Goal: Task Accomplishment & Management: Complete application form

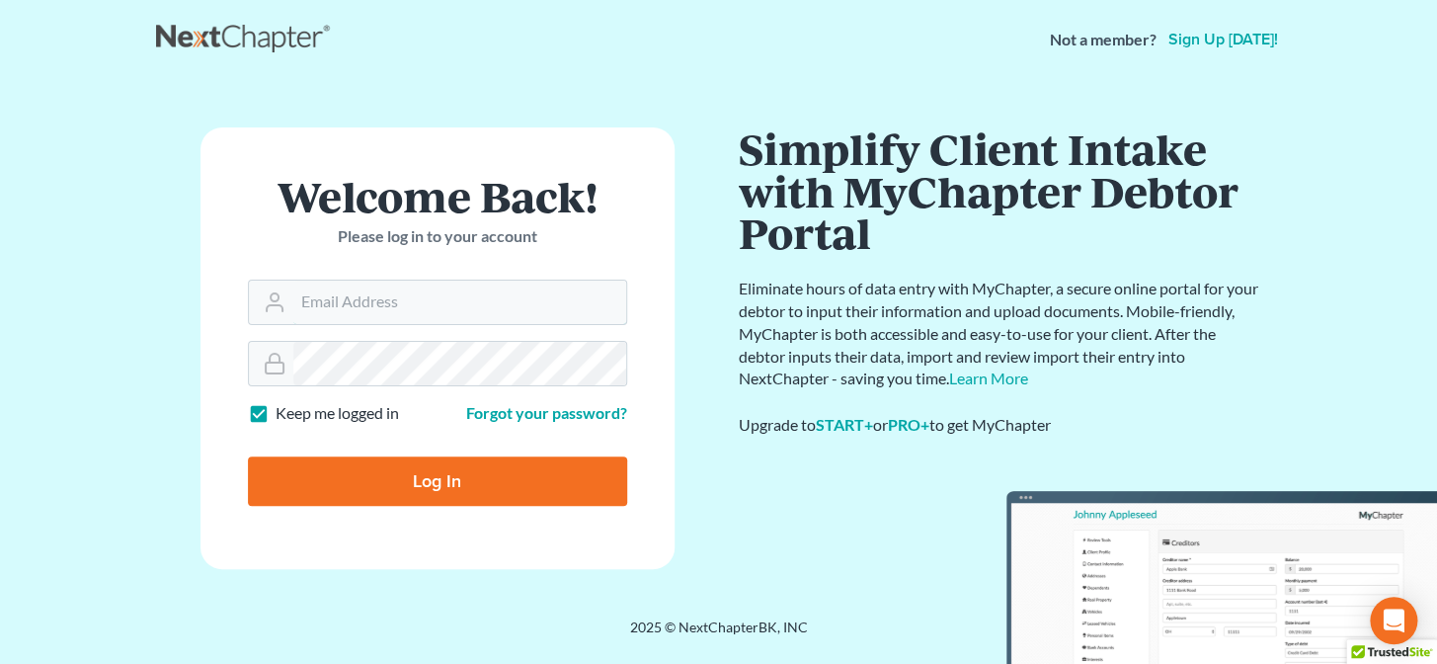
type input "[PERSON_NAME][EMAIL_ADDRESS][DOMAIN_NAME]"
click at [424, 487] on input "Log In" at bounding box center [437, 480] width 379 height 49
type input "Thinking..."
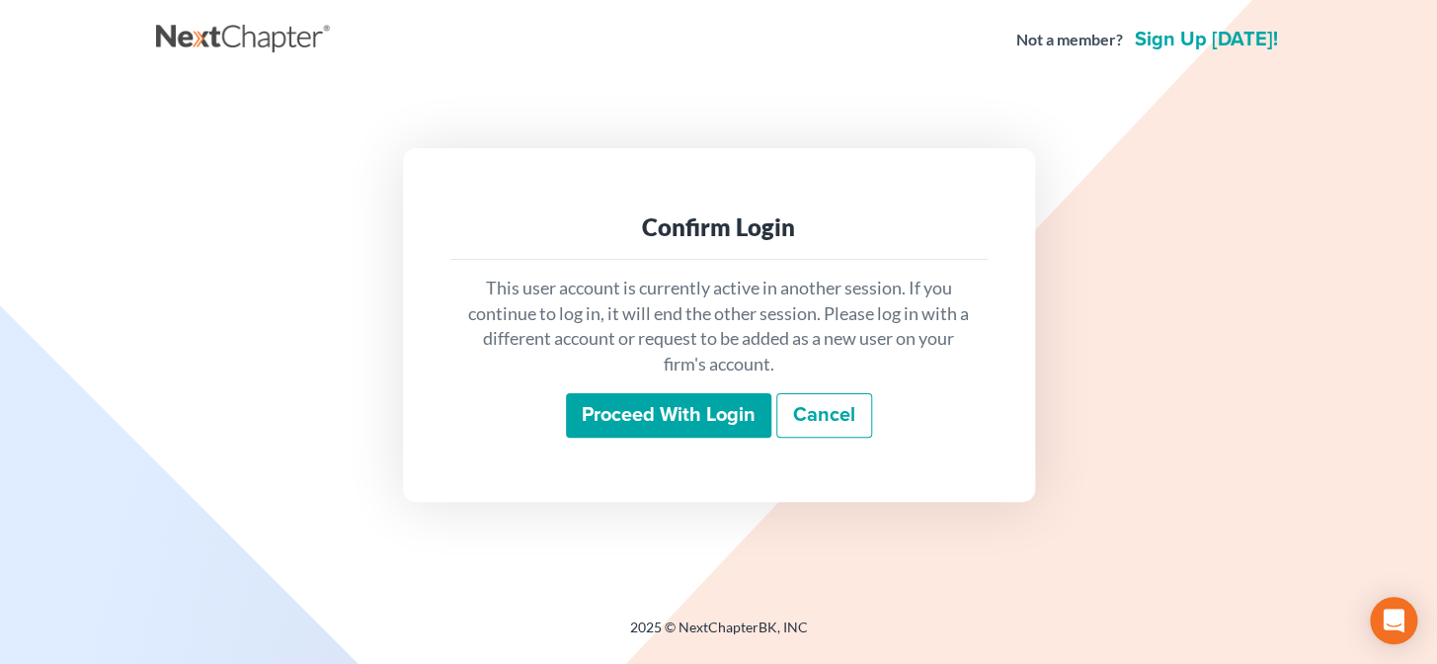
click at [611, 420] on input "Proceed with login" at bounding box center [668, 415] width 205 height 45
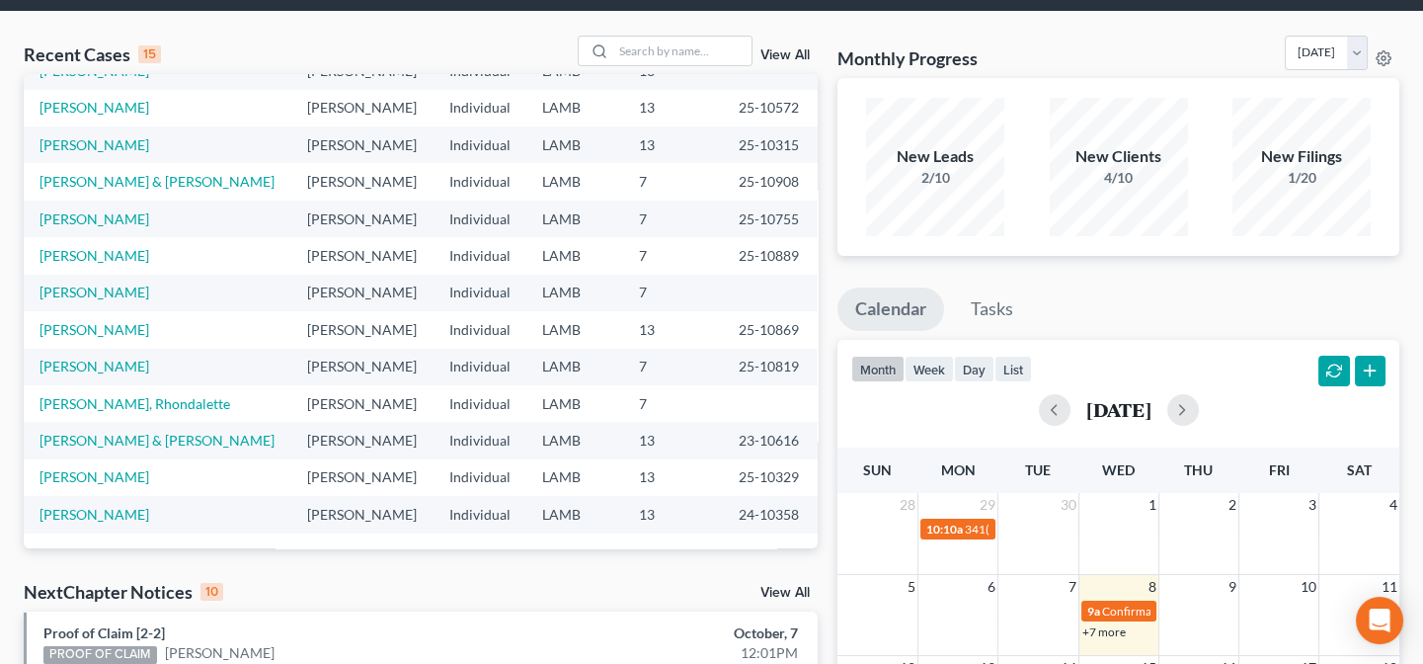
scroll to position [269, 0]
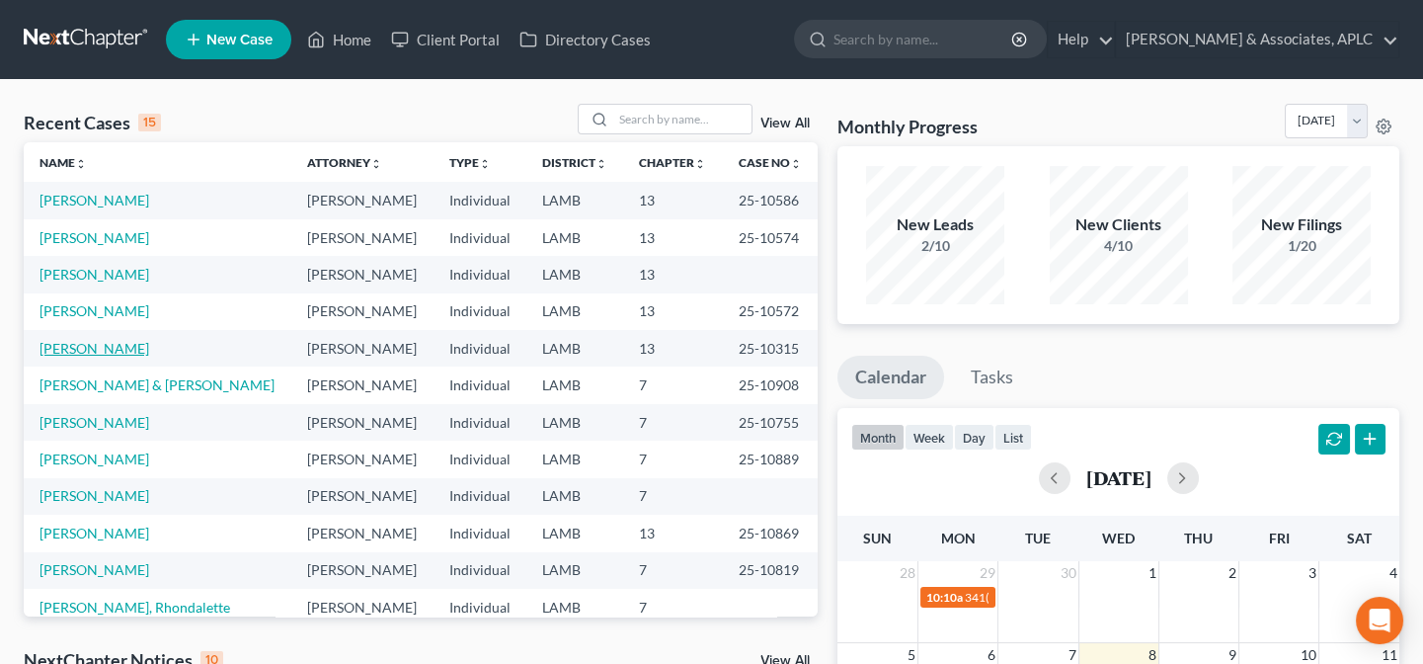
click at [79, 350] on link "[PERSON_NAME]" at bounding box center [95, 348] width 110 height 17
select select "1"
select select "3"
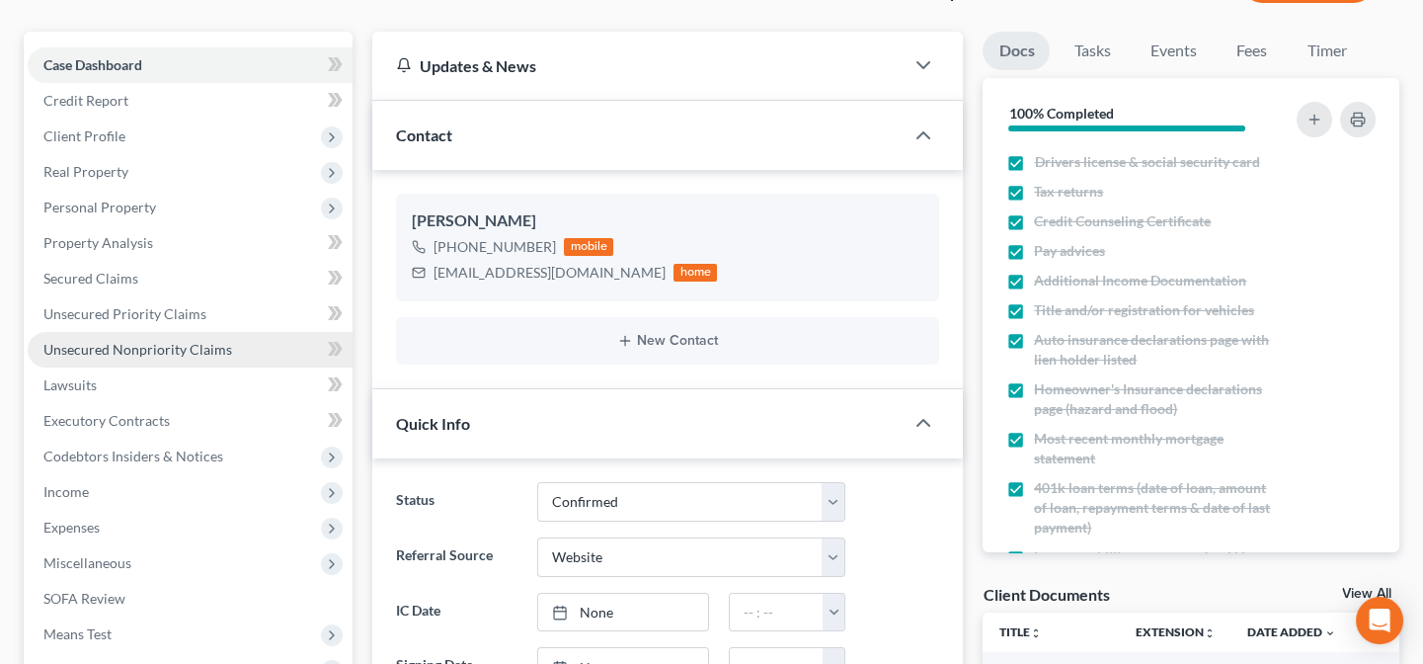
scroll to position [179, 0]
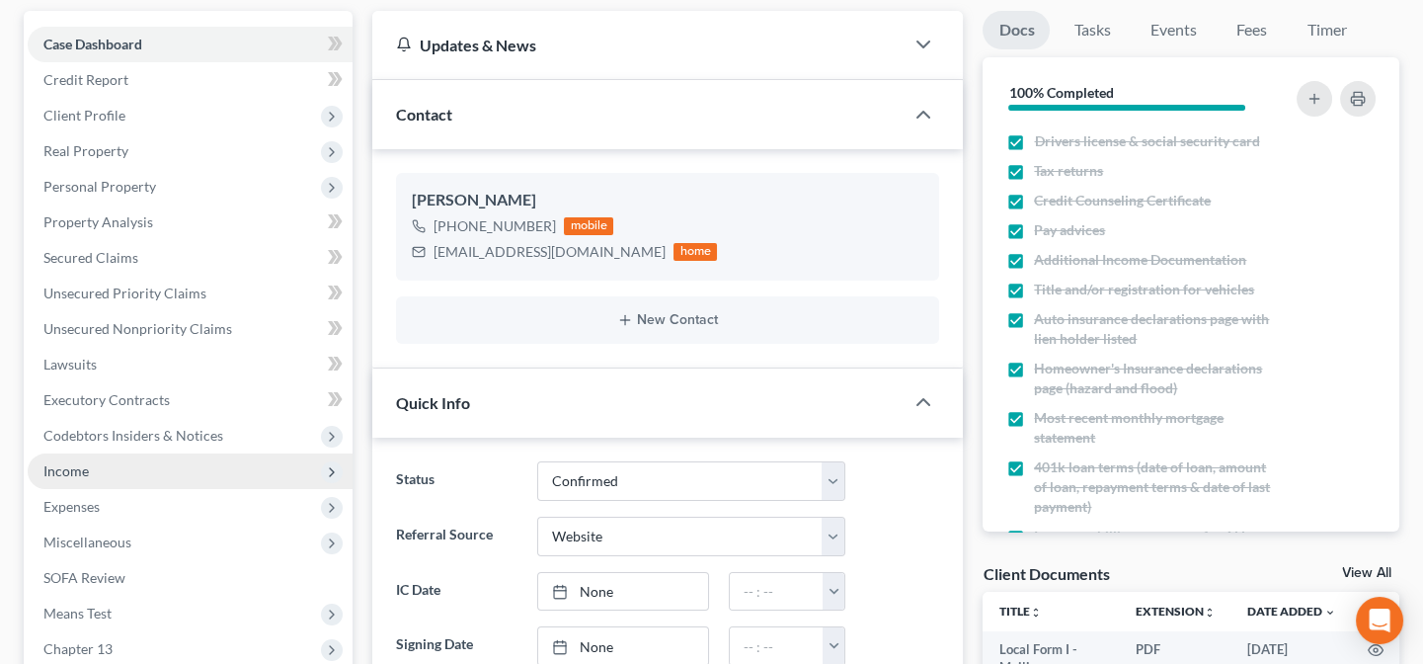
click at [78, 473] on span "Income" at bounding box center [65, 470] width 45 height 17
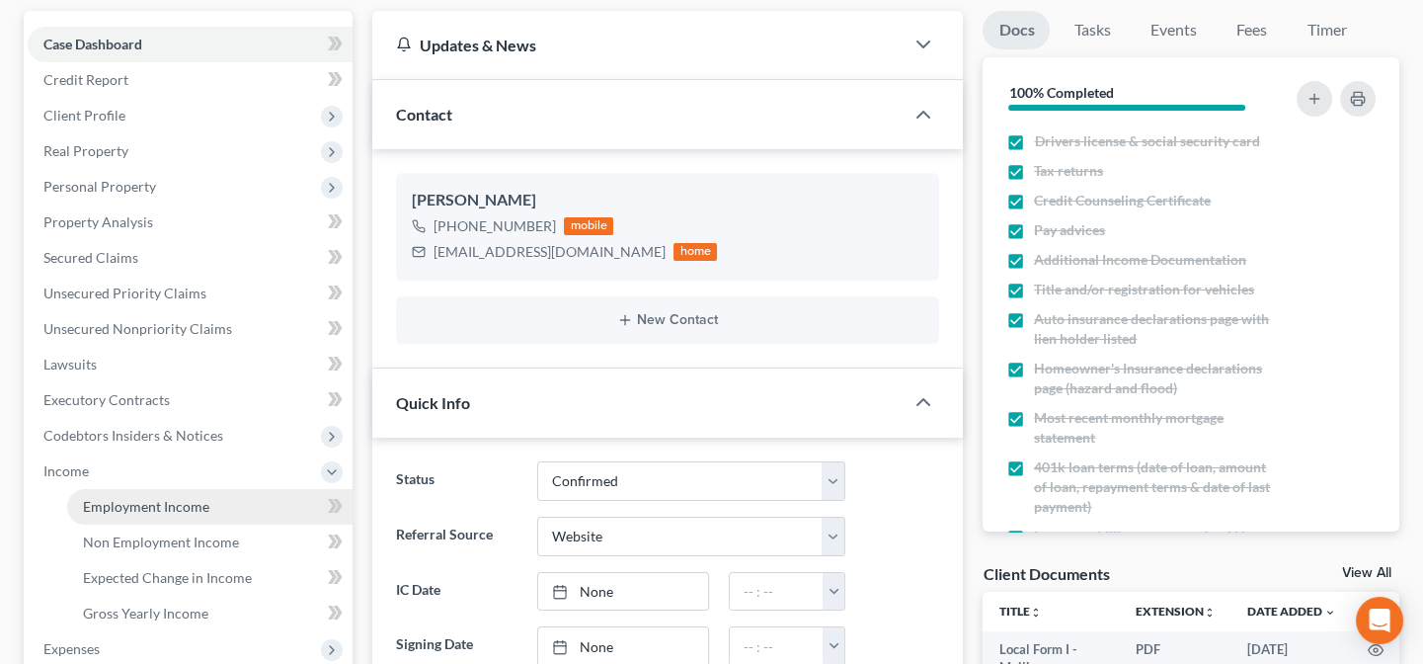
click at [109, 500] on span "Employment Income" at bounding box center [146, 506] width 126 height 17
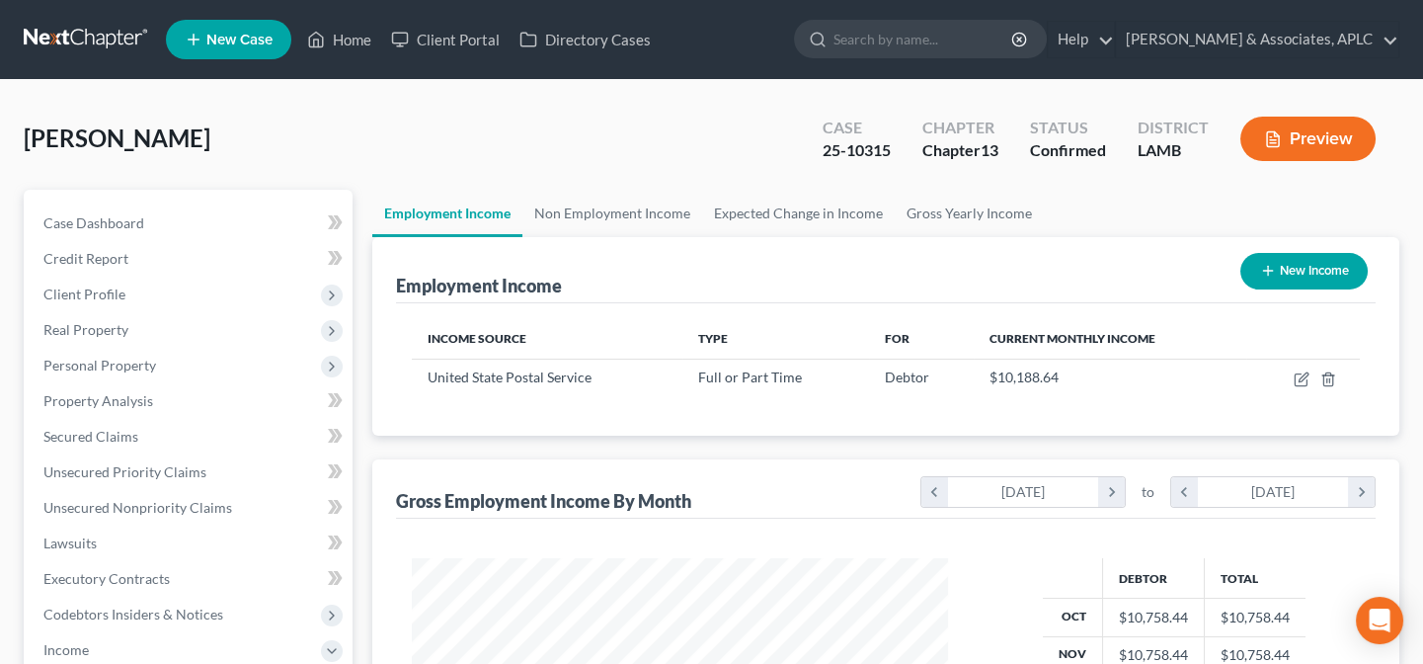
scroll to position [354, 576]
click at [635, 211] on link "Non Employment Income" at bounding box center [612, 213] width 180 height 47
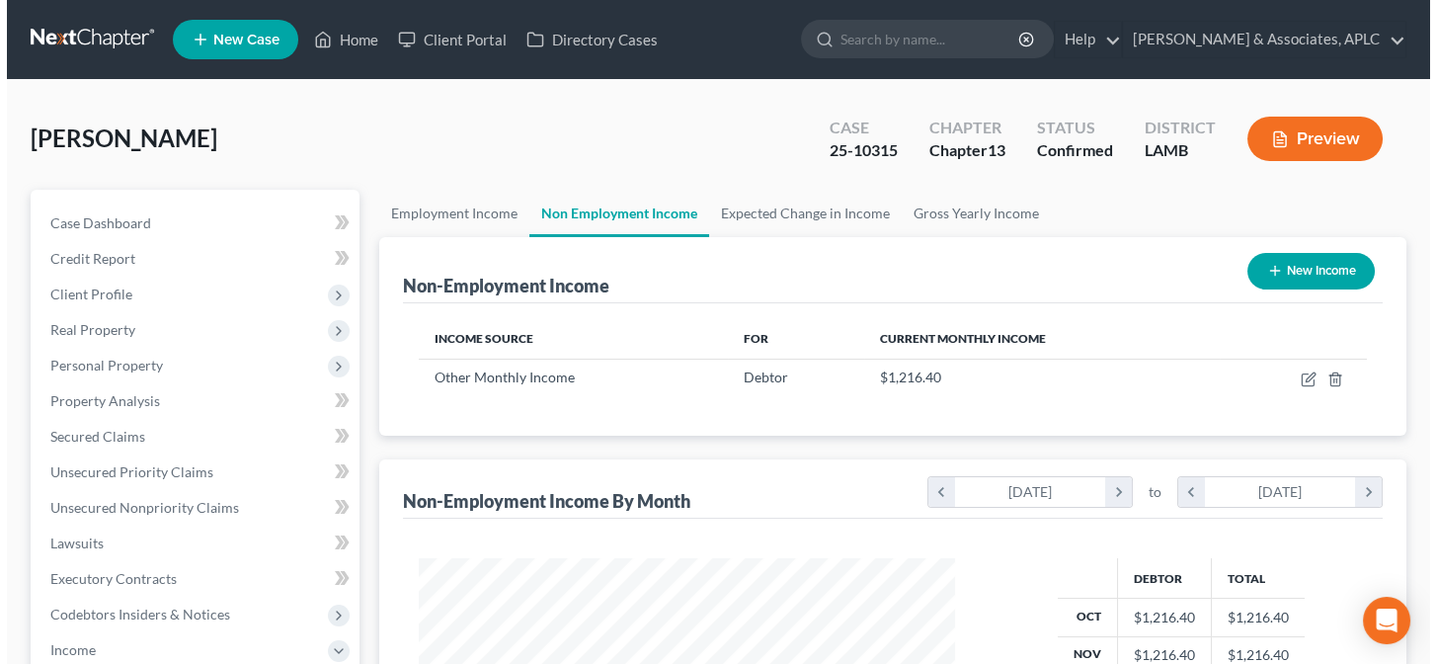
scroll to position [354, 576]
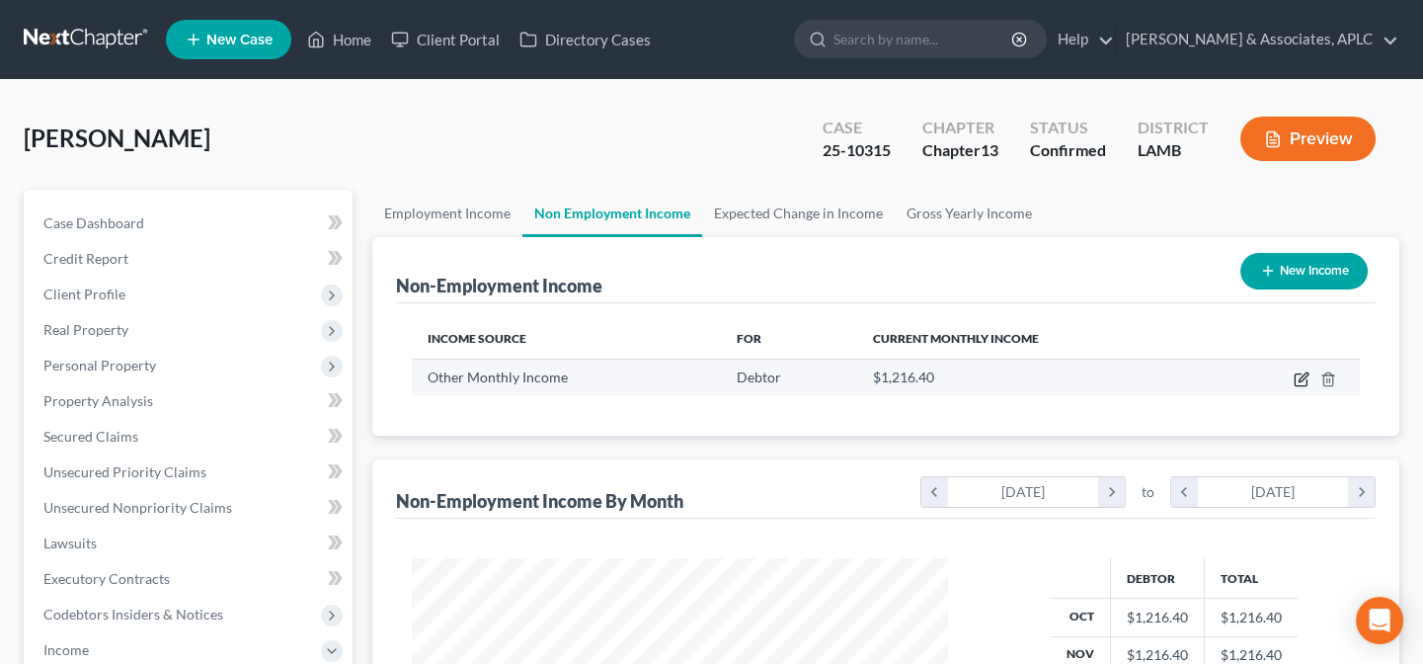
click at [1295, 375] on icon "button" at bounding box center [1301, 380] width 12 height 12
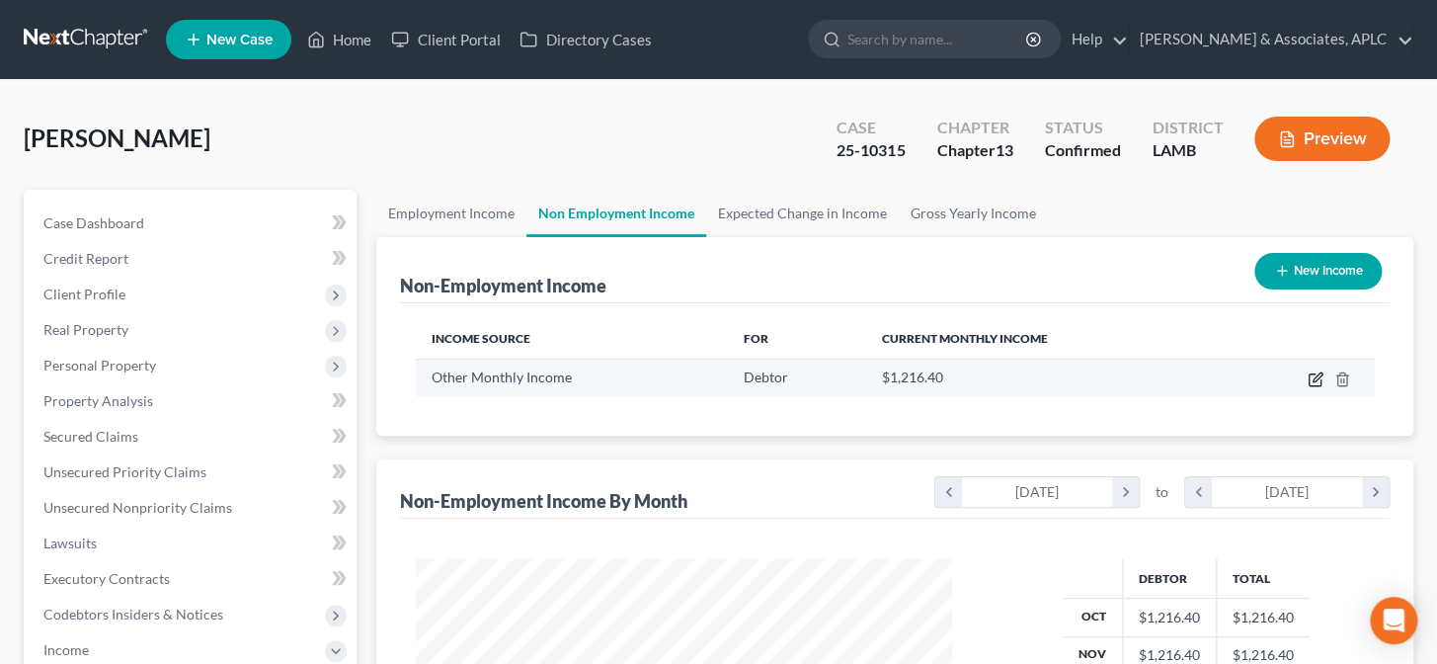
select select "13"
select select "0"
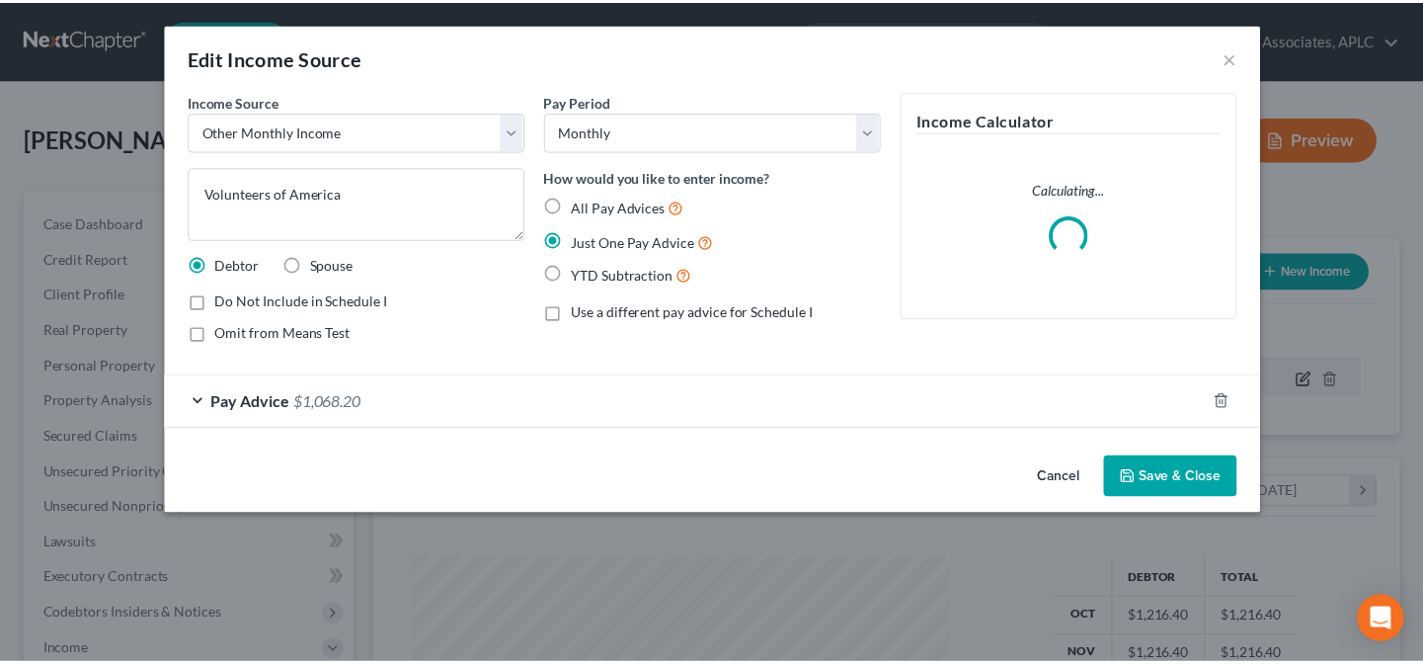
scroll to position [354, 582]
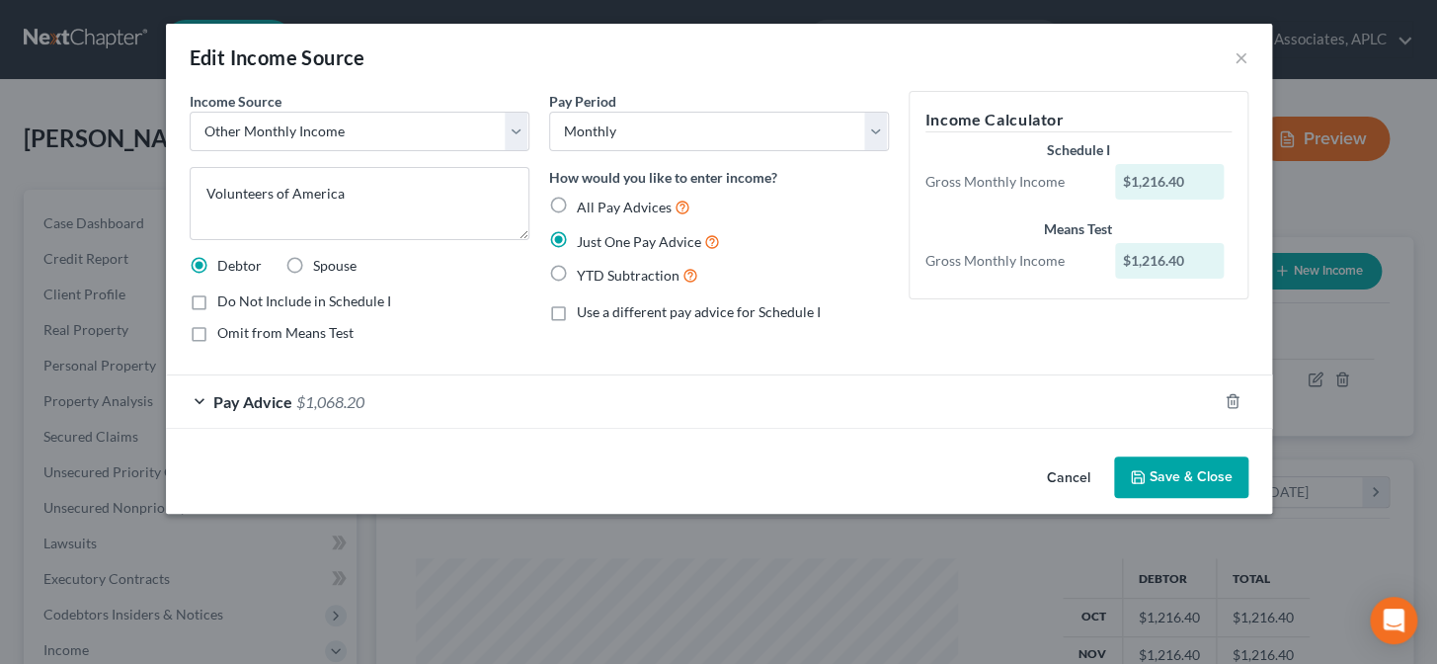
click at [1200, 486] on button "Save & Close" at bounding box center [1181, 476] width 134 height 41
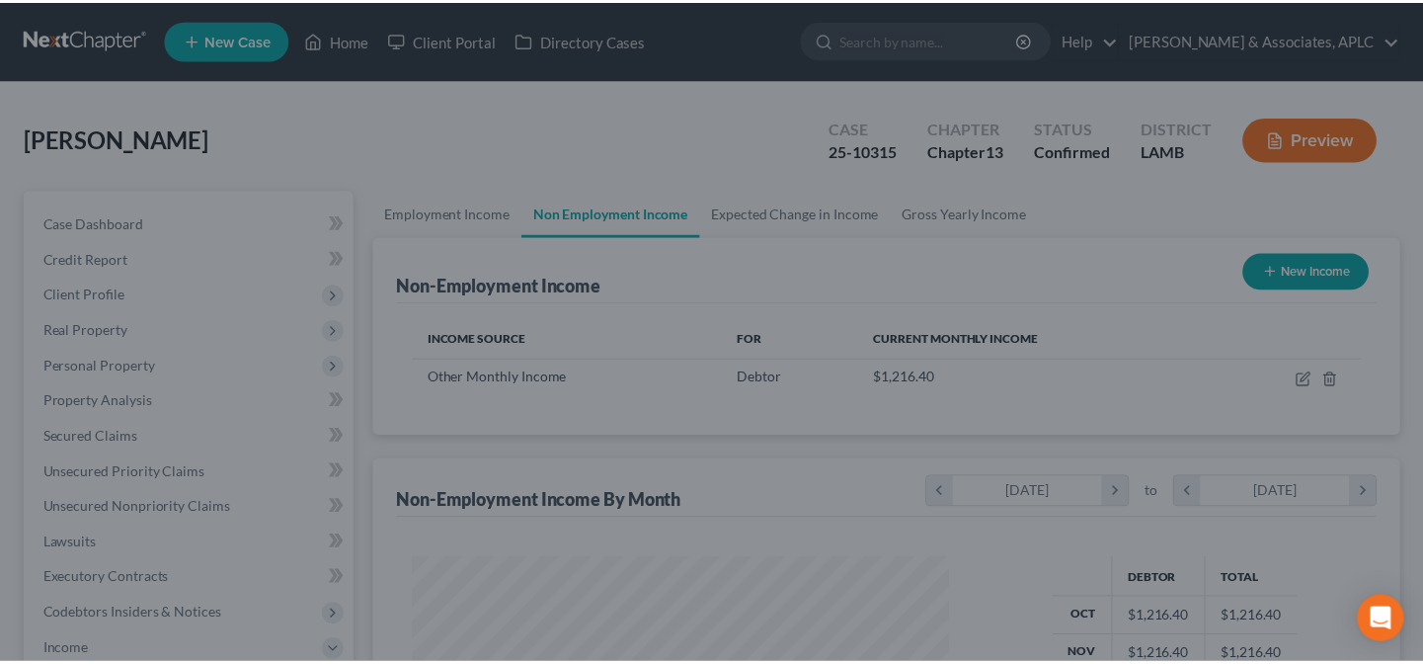
scroll to position [987217, 986995]
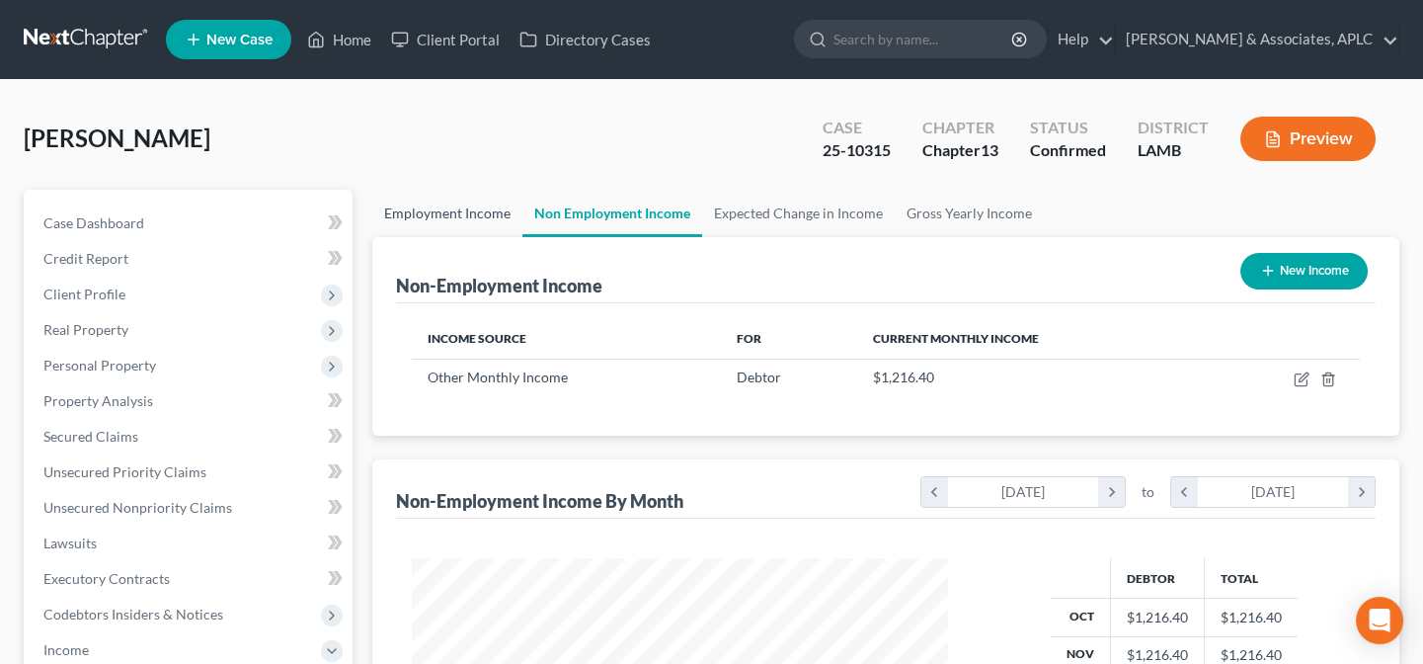
click at [454, 209] on link "Employment Income" at bounding box center [447, 213] width 150 height 47
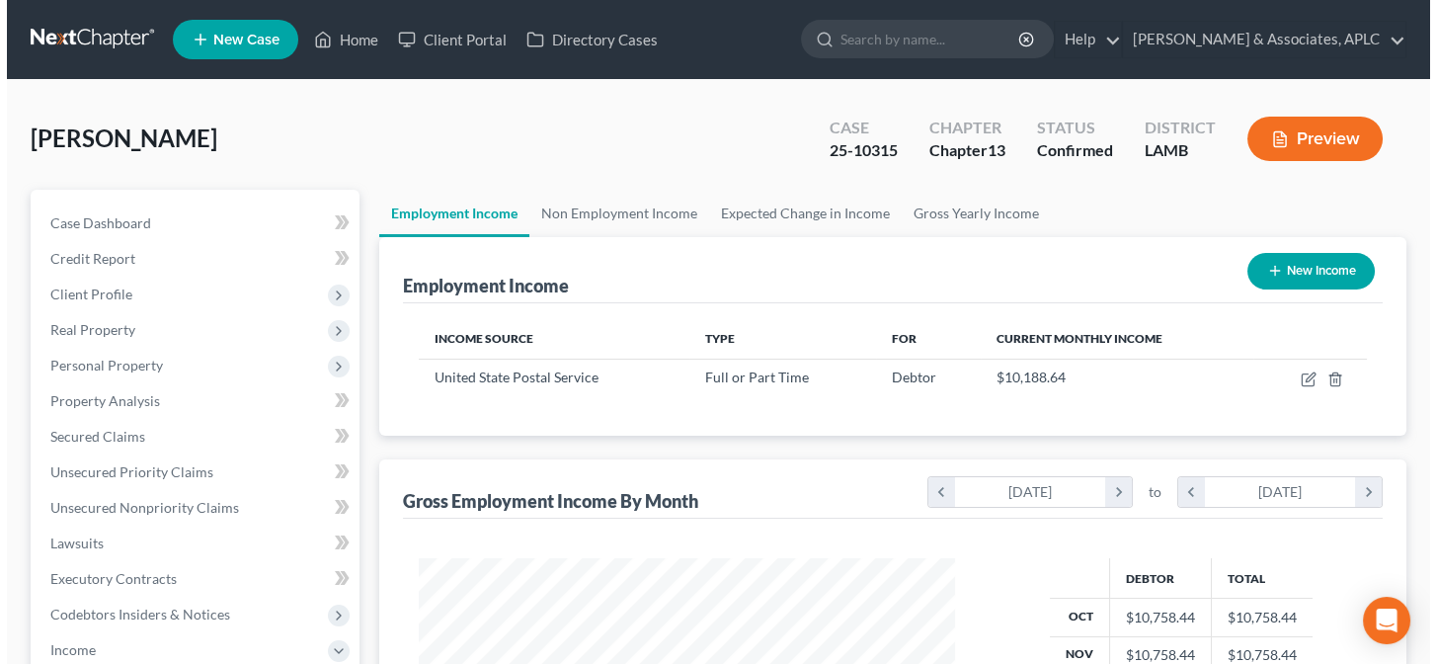
scroll to position [354, 576]
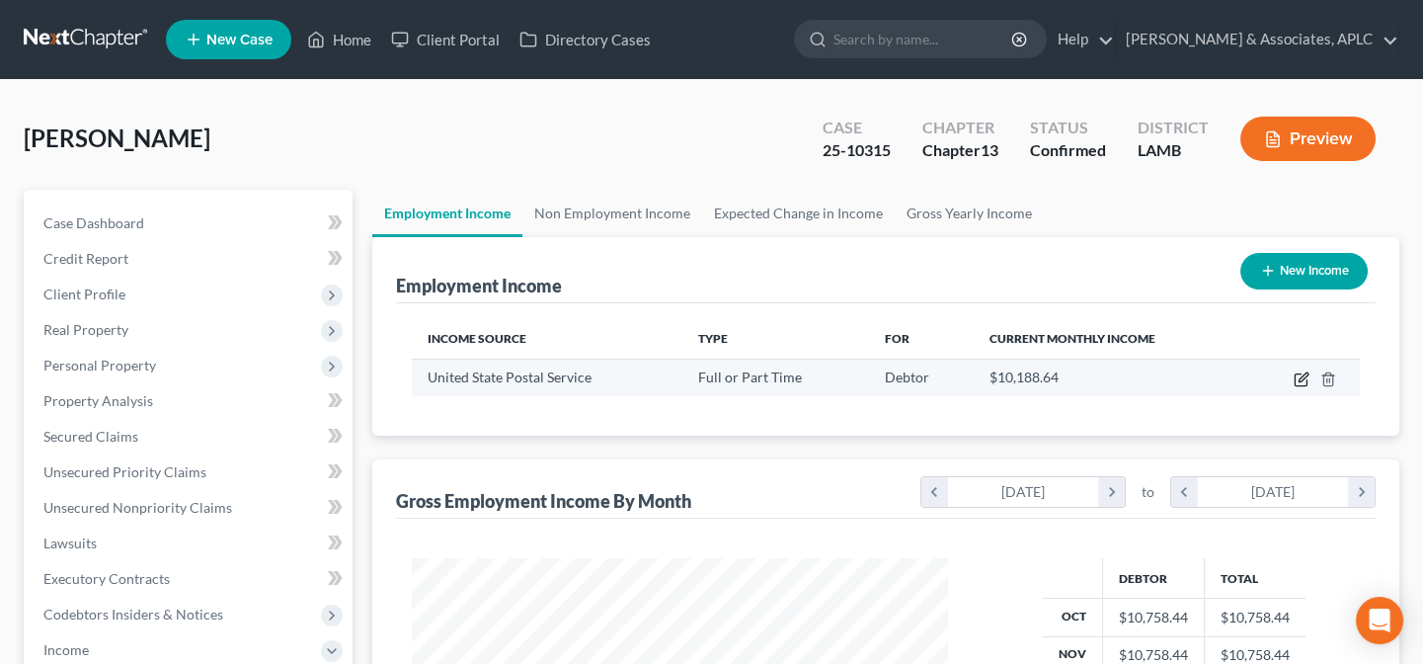
click at [1299, 378] on icon "button" at bounding box center [1302, 379] width 16 height 16
select select "0"
select select "24"
select select "0"
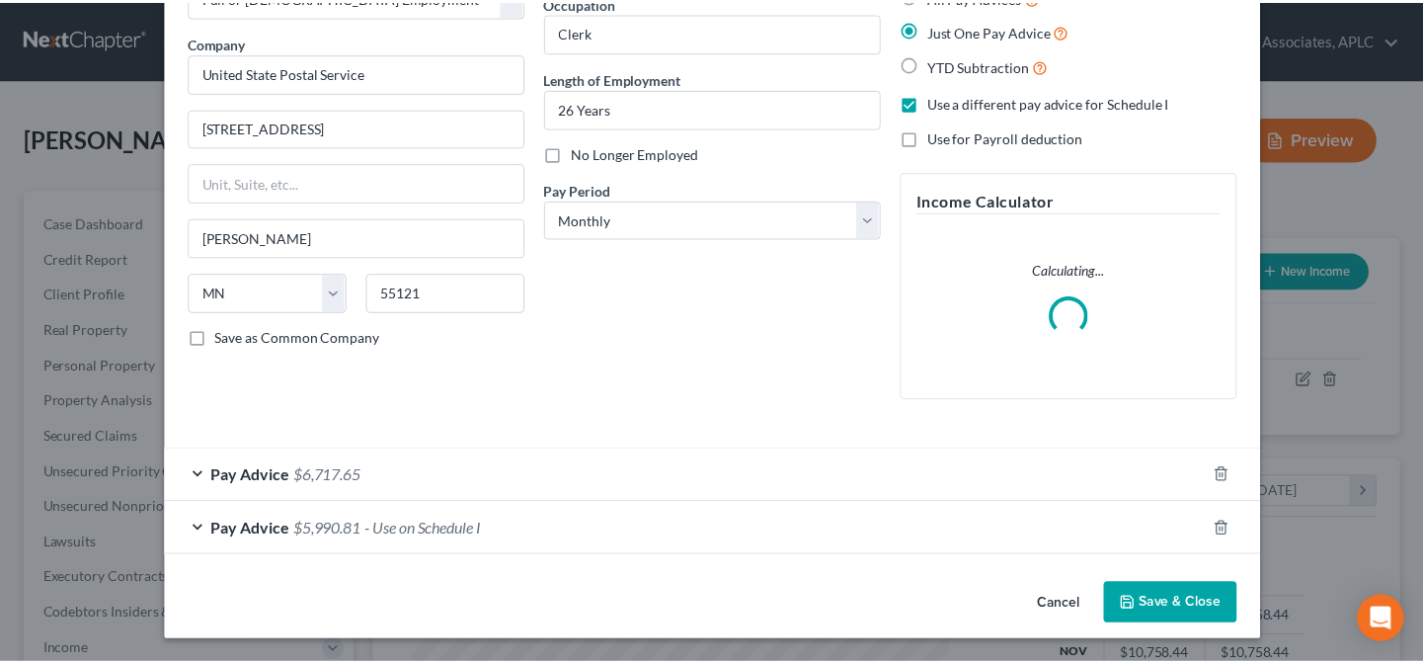
scroll to position [115, 0]
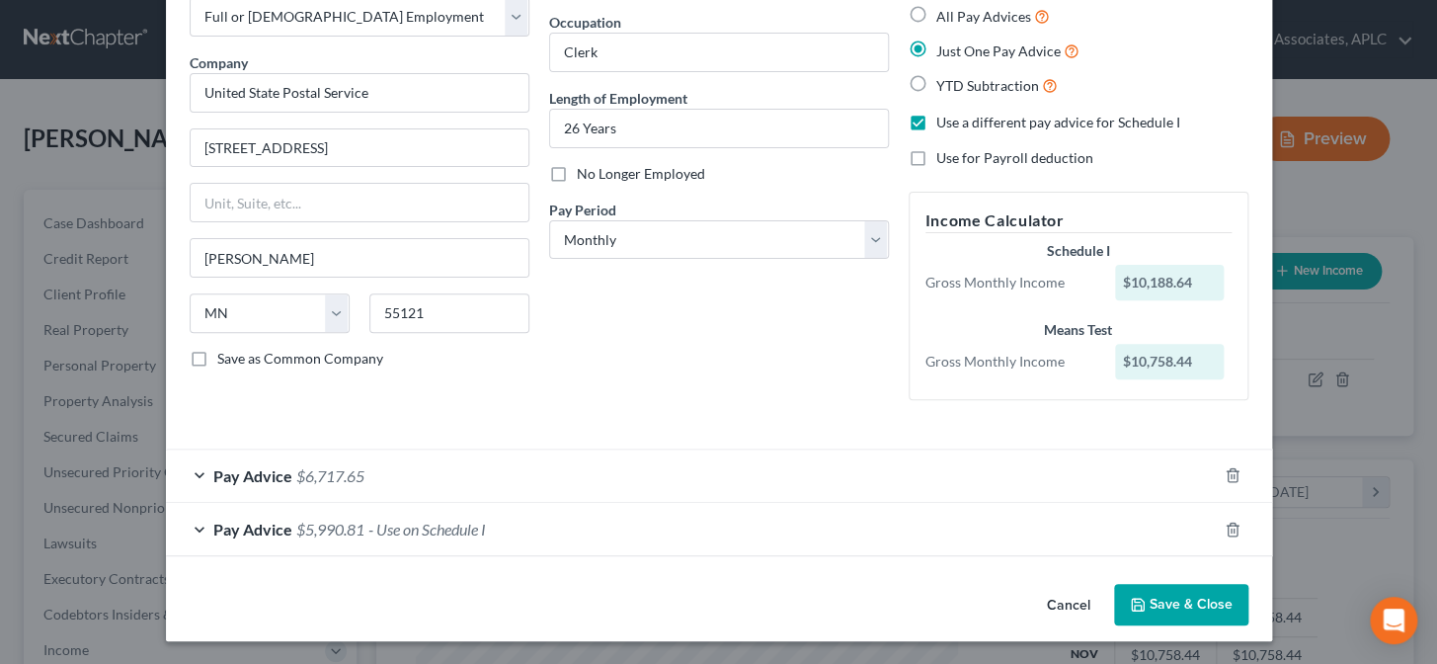
click at [1182, 605] on button "Save & Close" at bounding box center [1181, 604] width 134 height 41
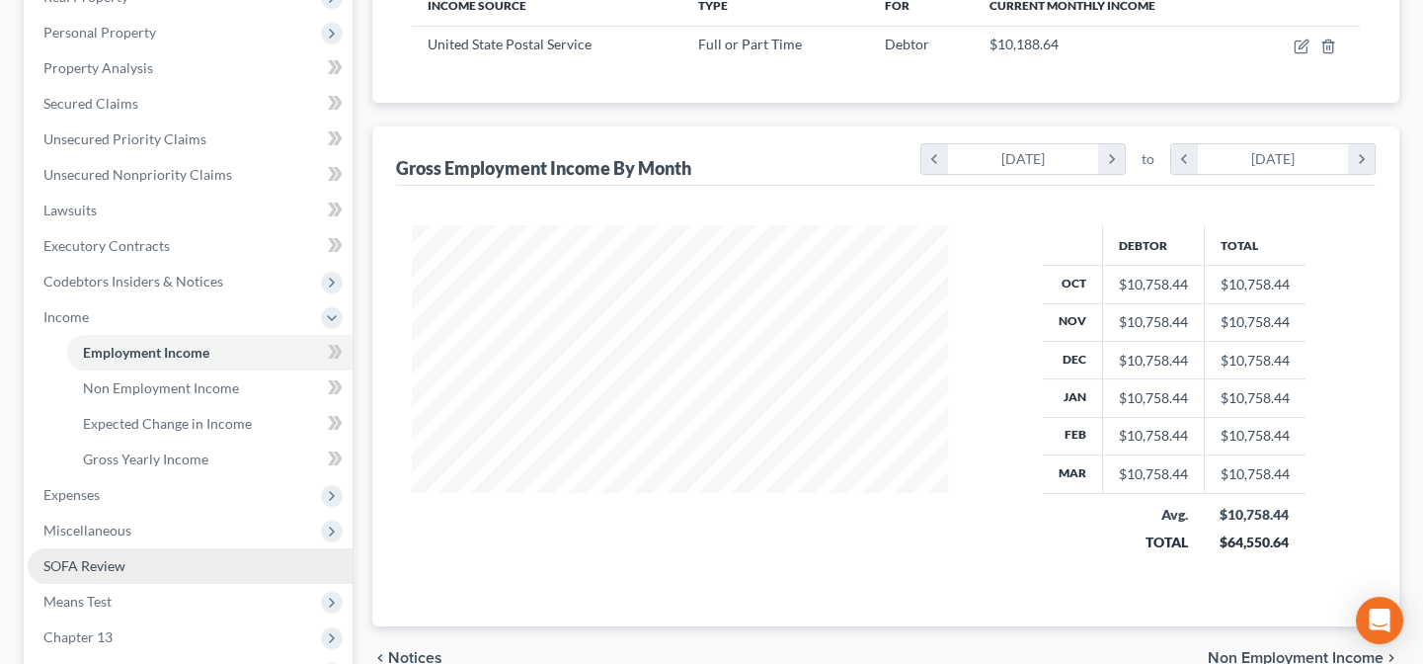
scroll to position [358, 0]
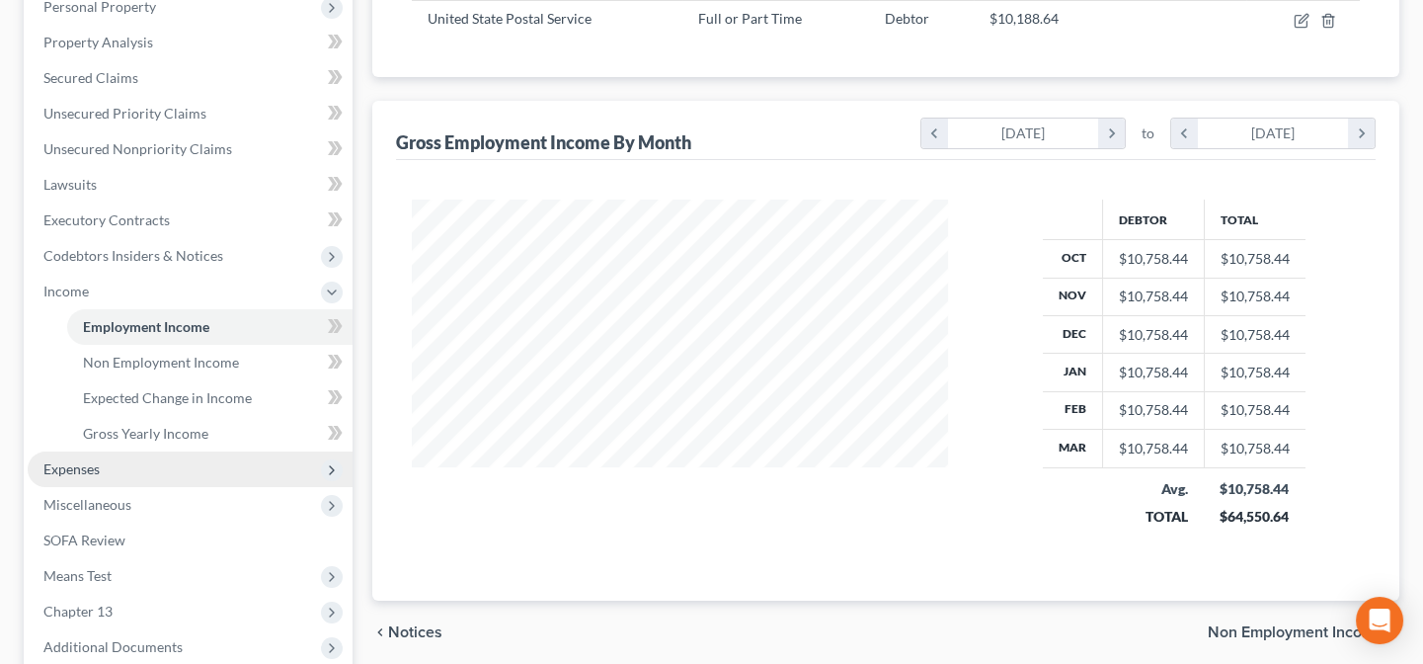
click at [92, 474] on span "Expenses" at bounding box center [190, 469] width 325 height 36
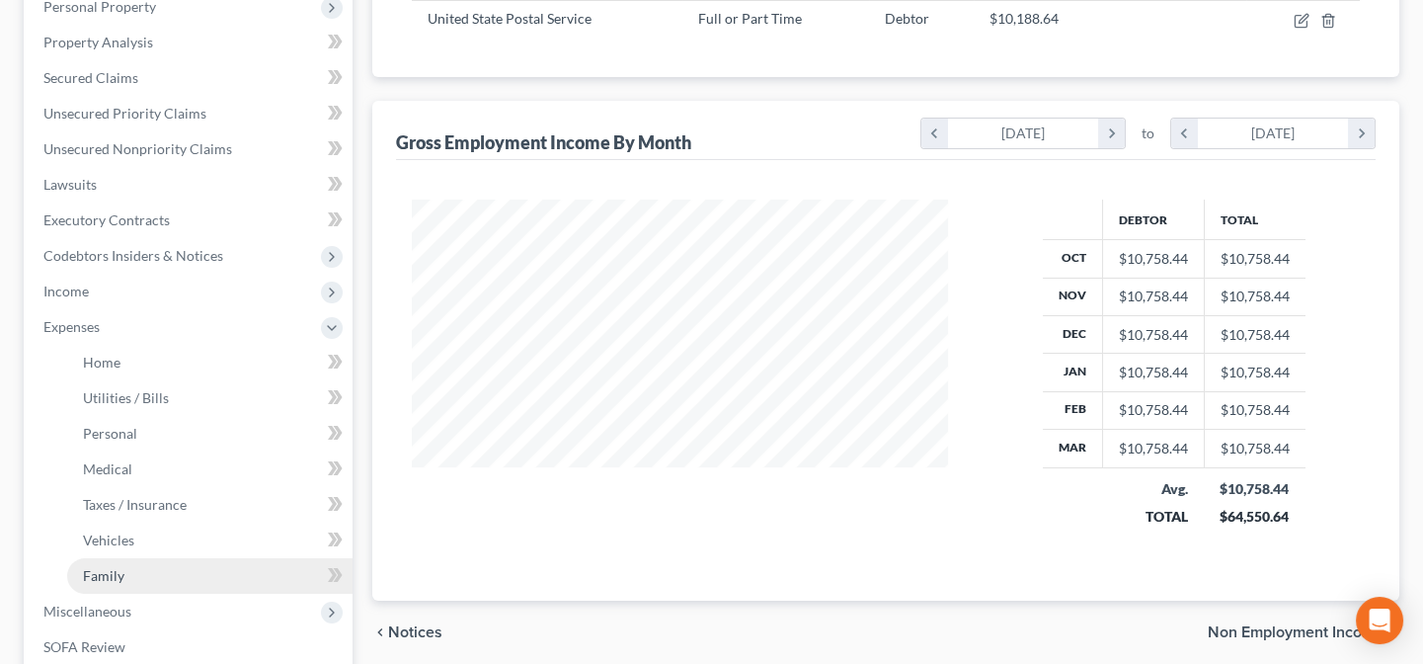
click at [138, 576] on link "Family" at bounding box center [209, 576] width 285 height 36
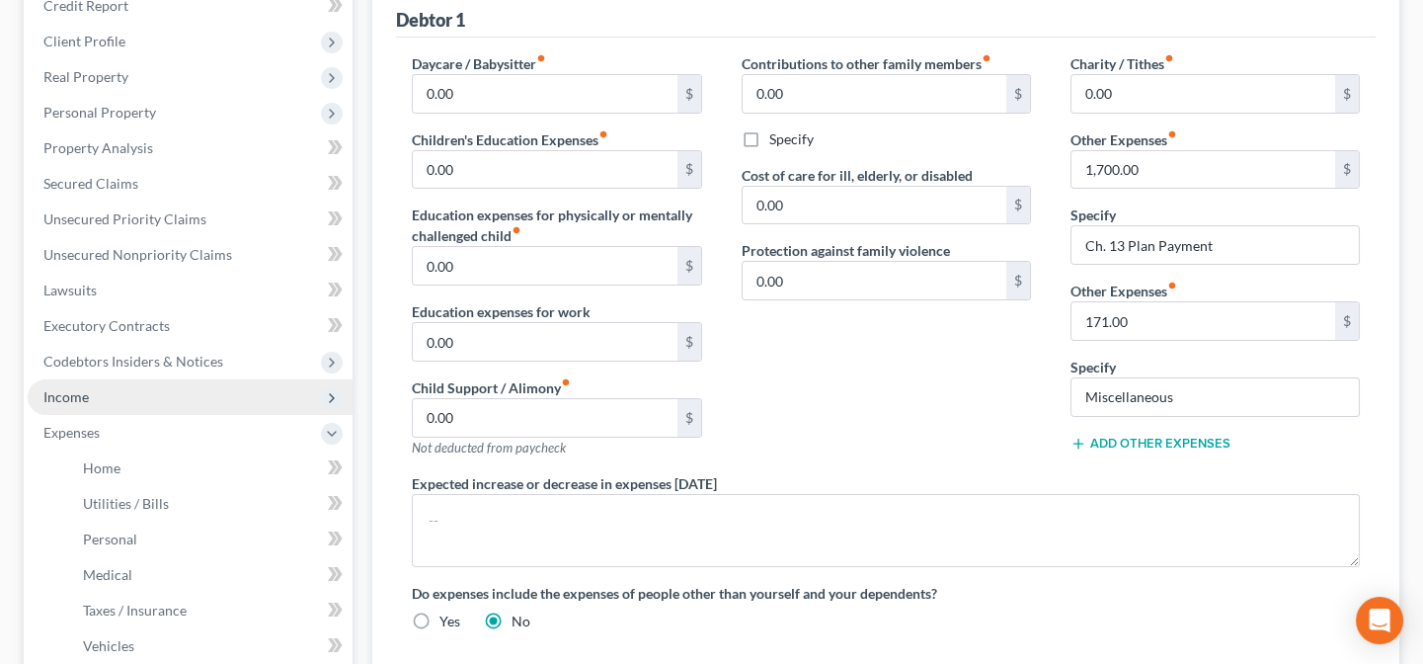
scroll to position [269, 0]
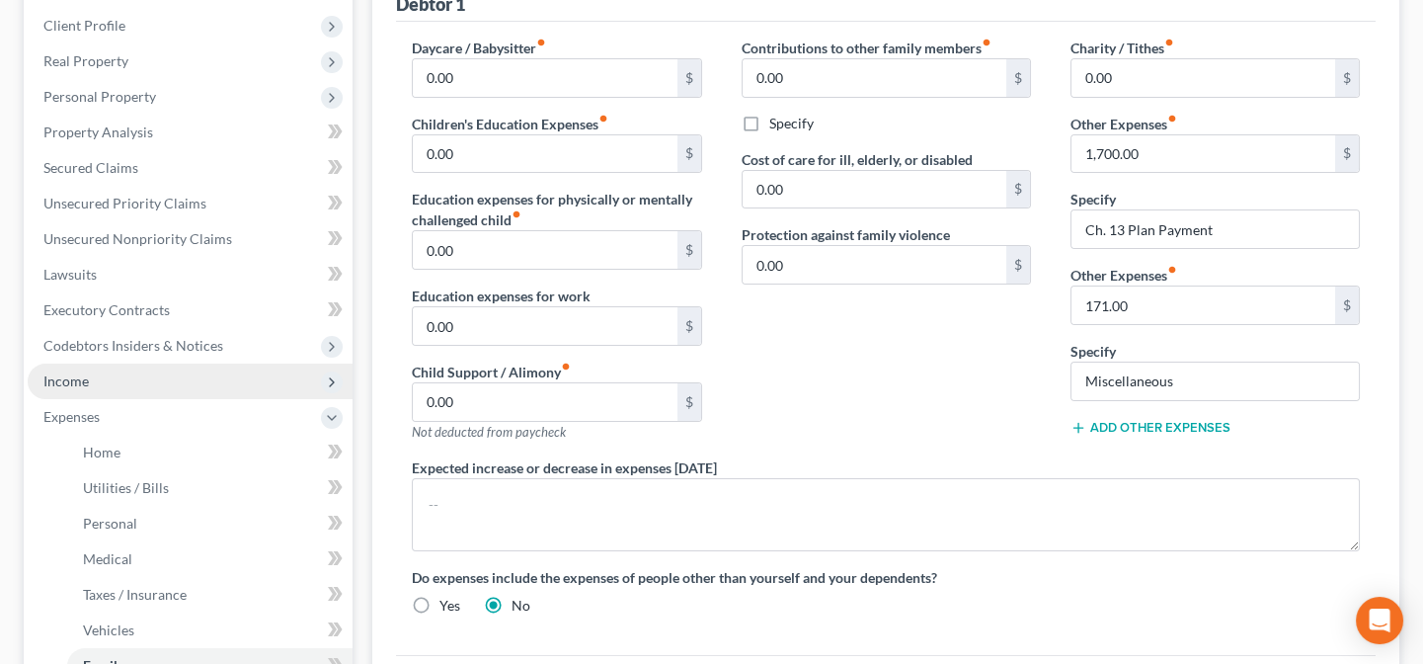
click at [73, 375] on span "Income" at bounding box center [65, 380] width 45 height 17
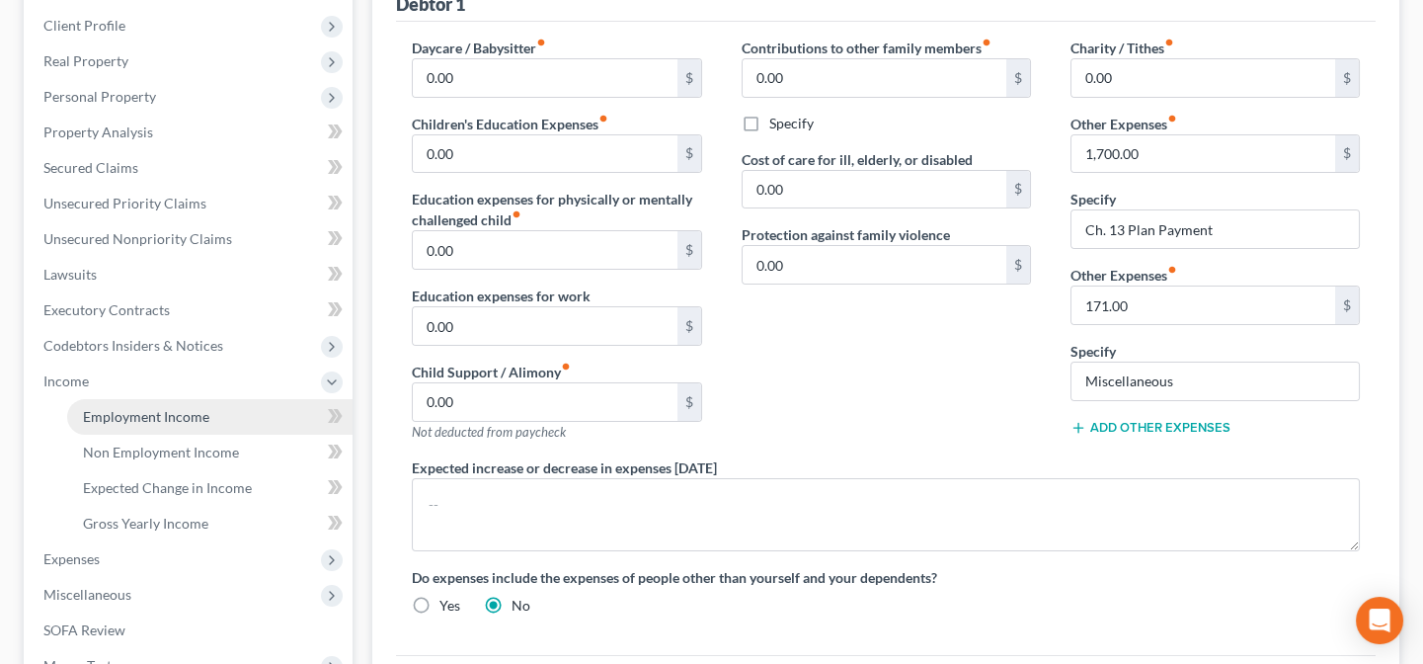
click at [104, 410] on span "Employment Income" at bounding box center [146, 416] width 126 height 17
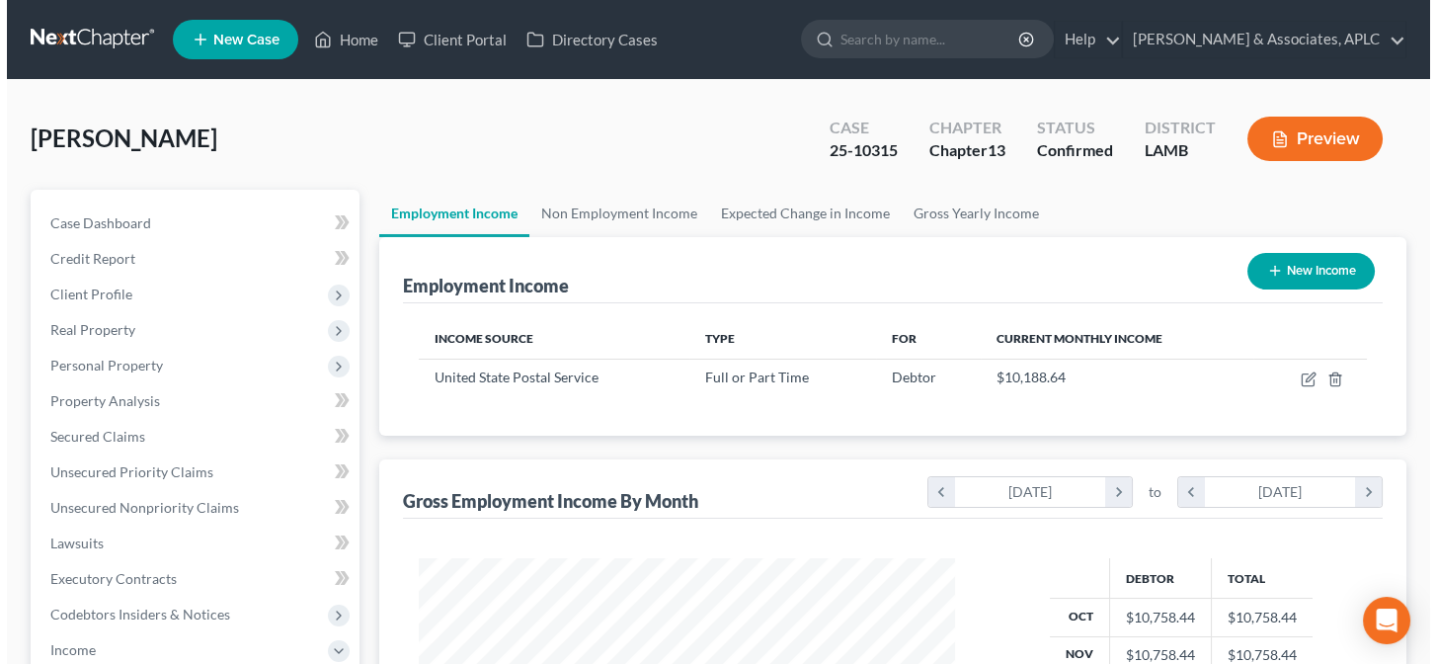
scroll to position [354, 576]
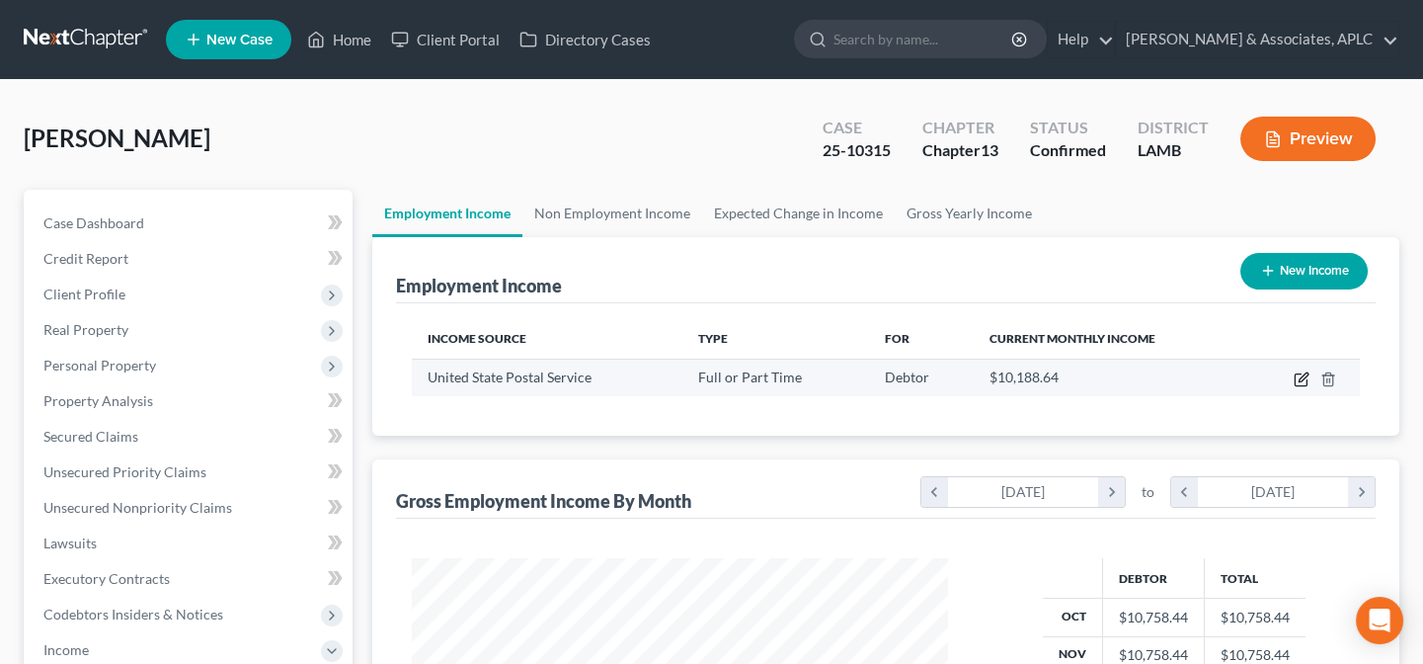
click at [1304, 378] on icon "button" at bounding box center [1302, 379] width 16 height 16
select select "0"
select select "24"
select select "0"
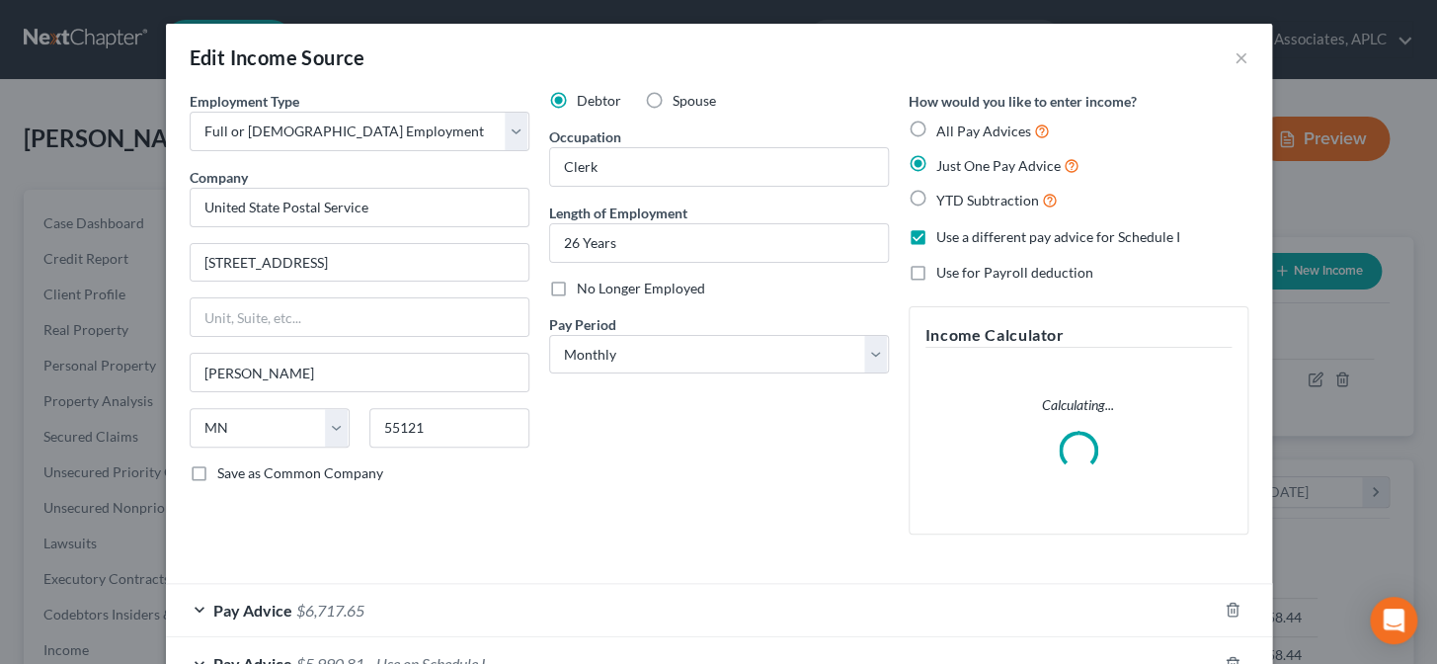
scroll to position [115, 0]
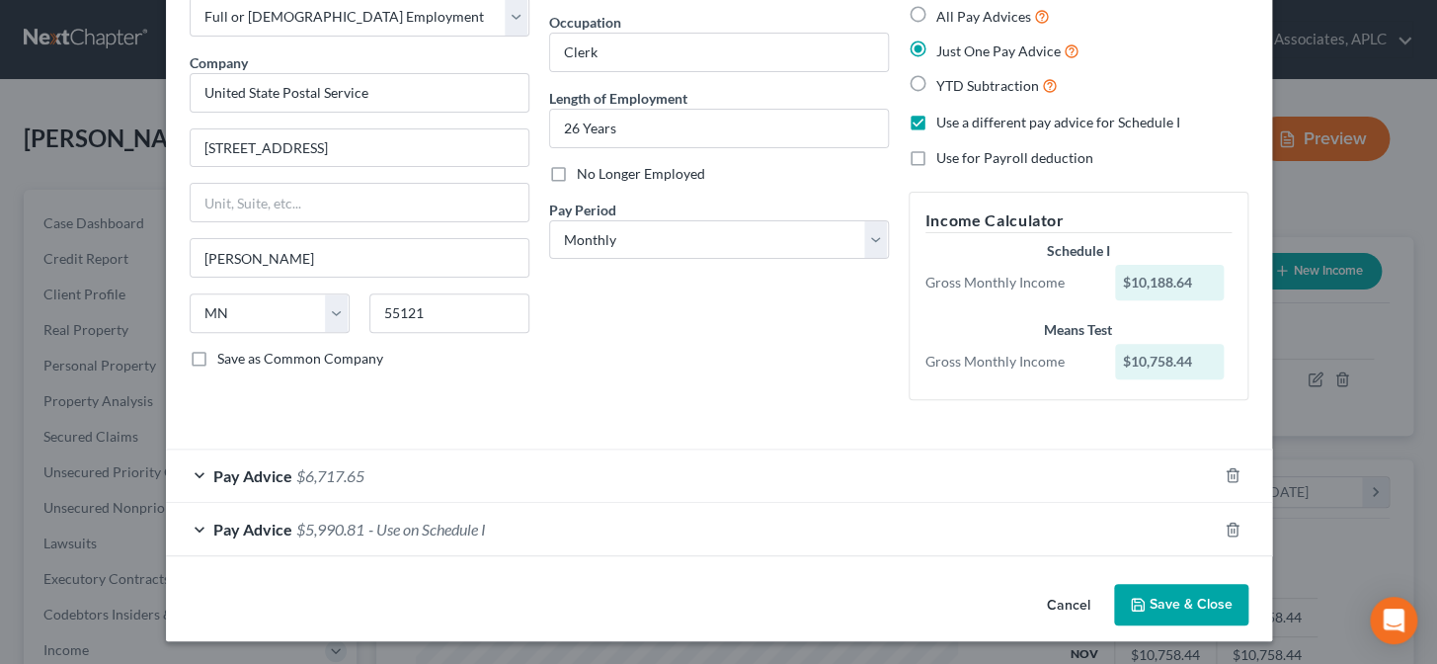
click at [190, 524] on div "Pay Advice $5,990.81 - Use on Schedule I" at bounding box center [691, 529] width 1051 height 52
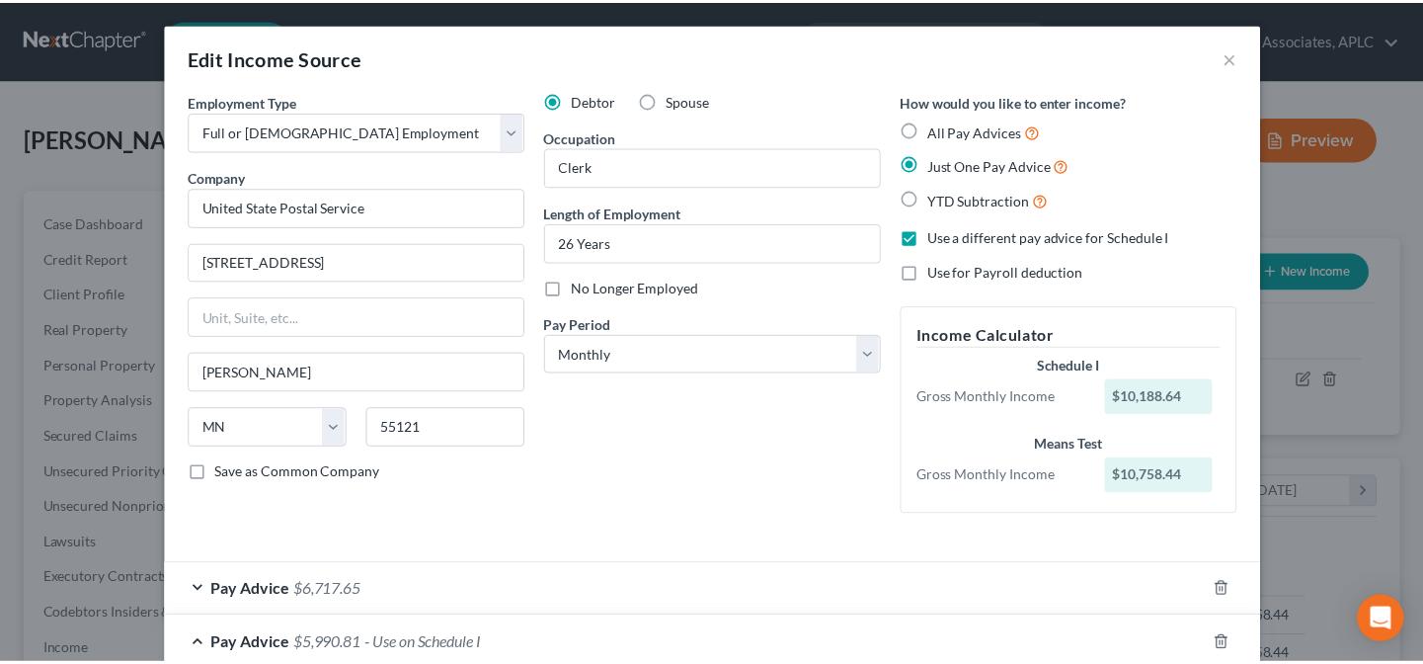
scroll to position [0, 0]
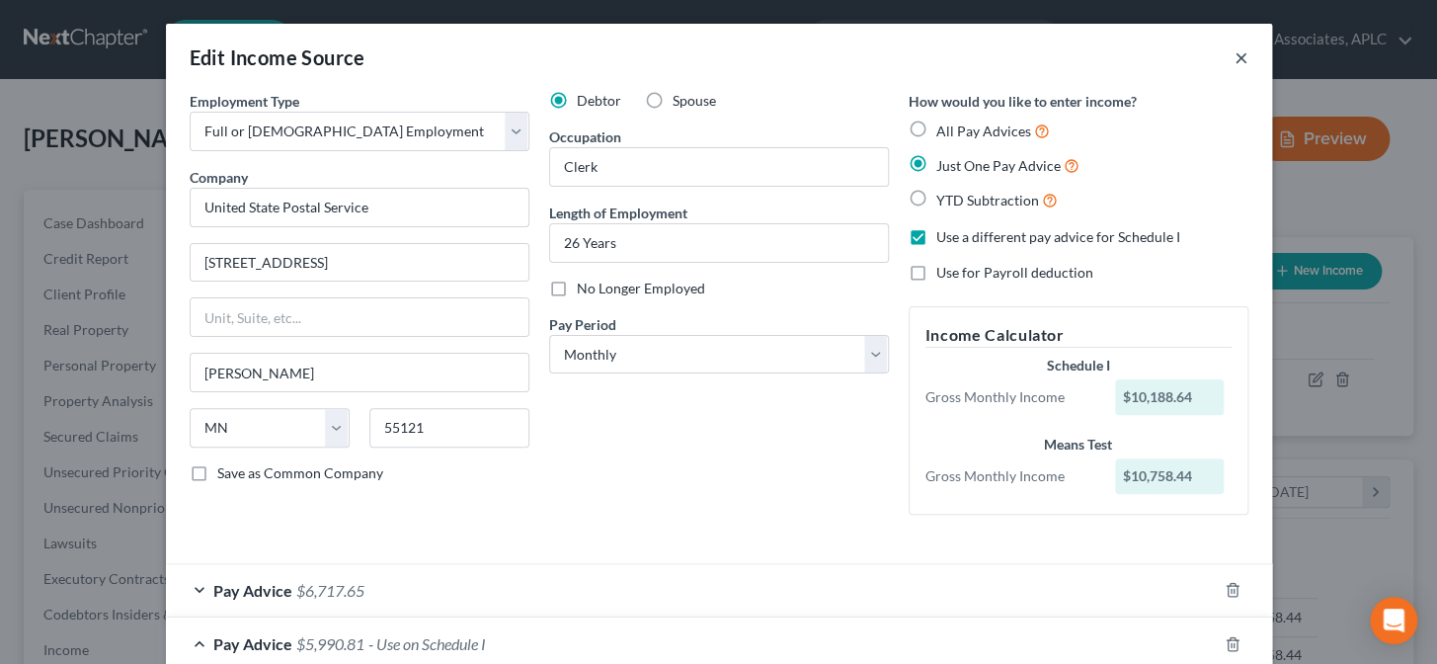
click at [1237, 56] on button "×" at bounding box center [1241, 57] width 14 height 24
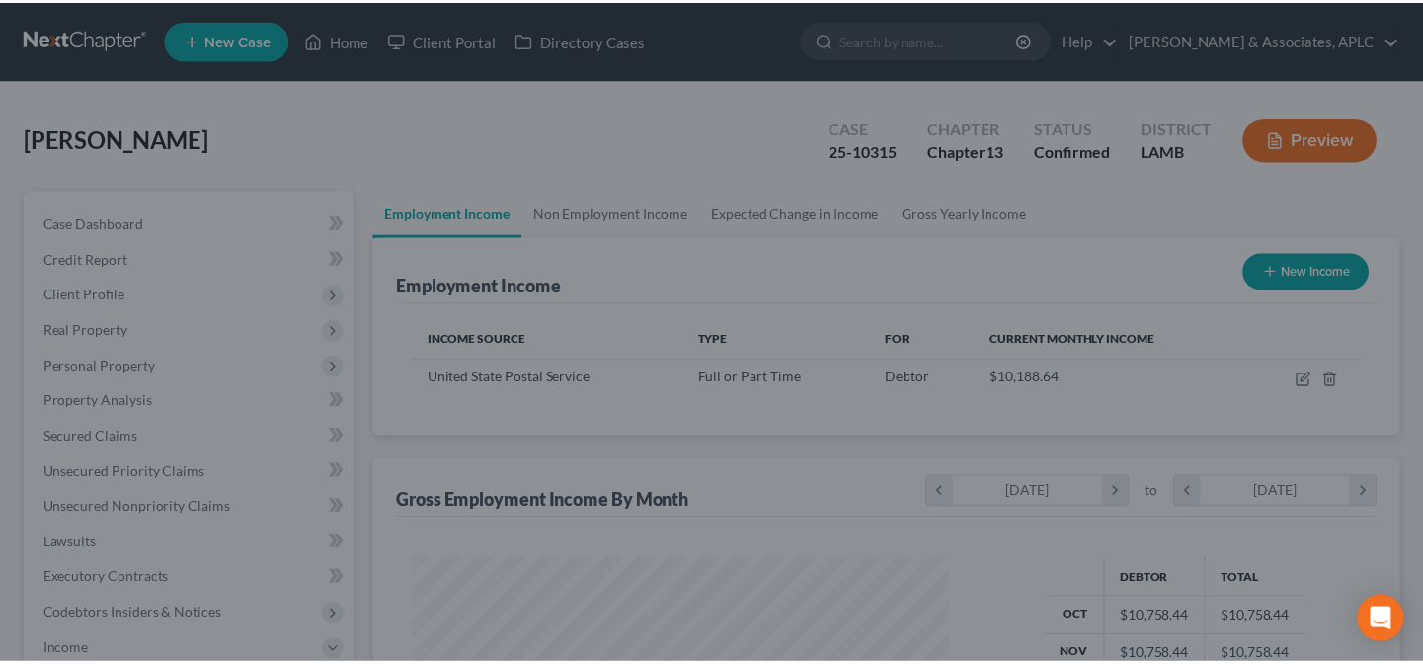
scroll to position [987217, 986995]
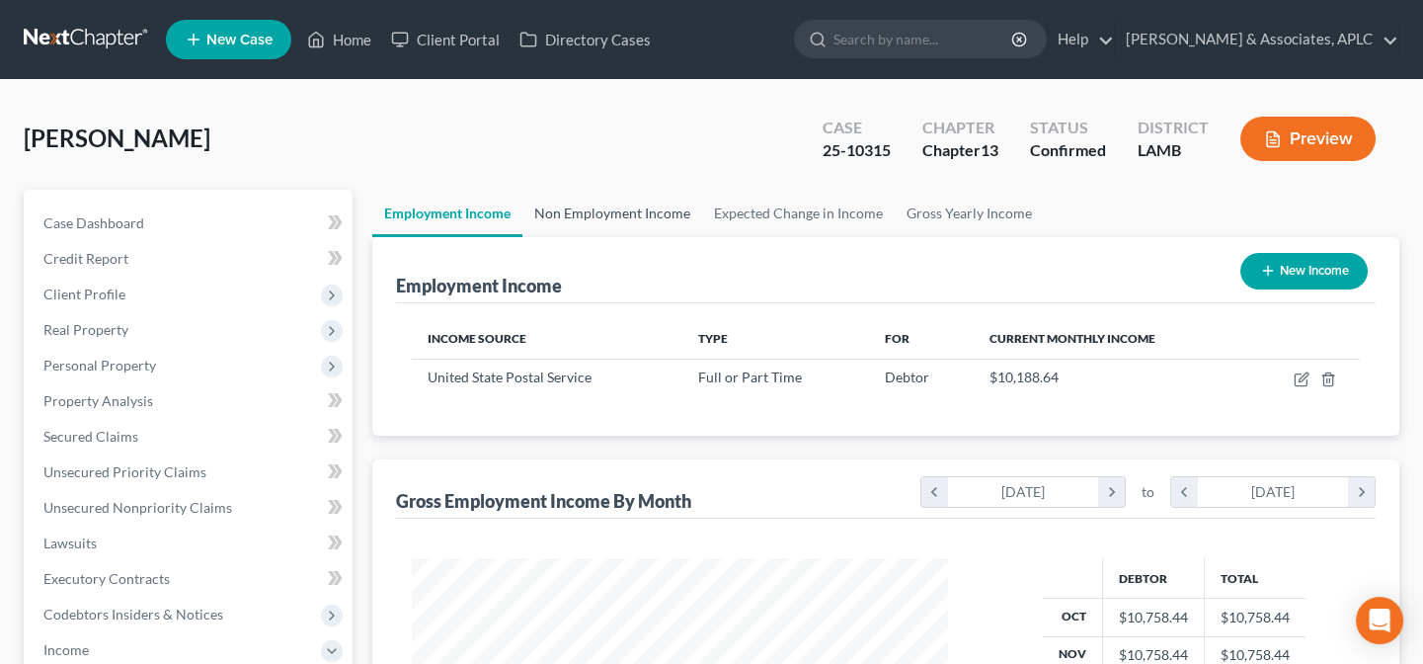
click at [643, 216] on link "Non Employment Income" at bounding box center [612, 213] width 180 height 47
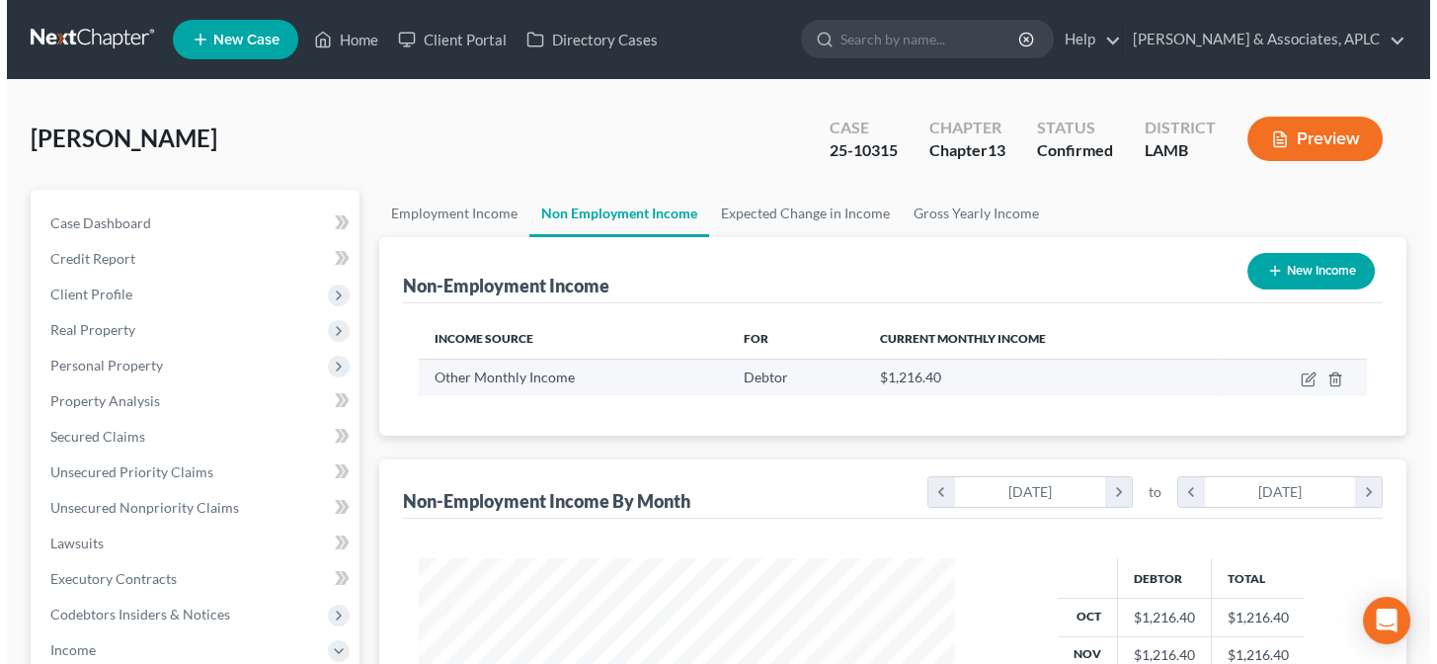
scroll to position [354, 576]
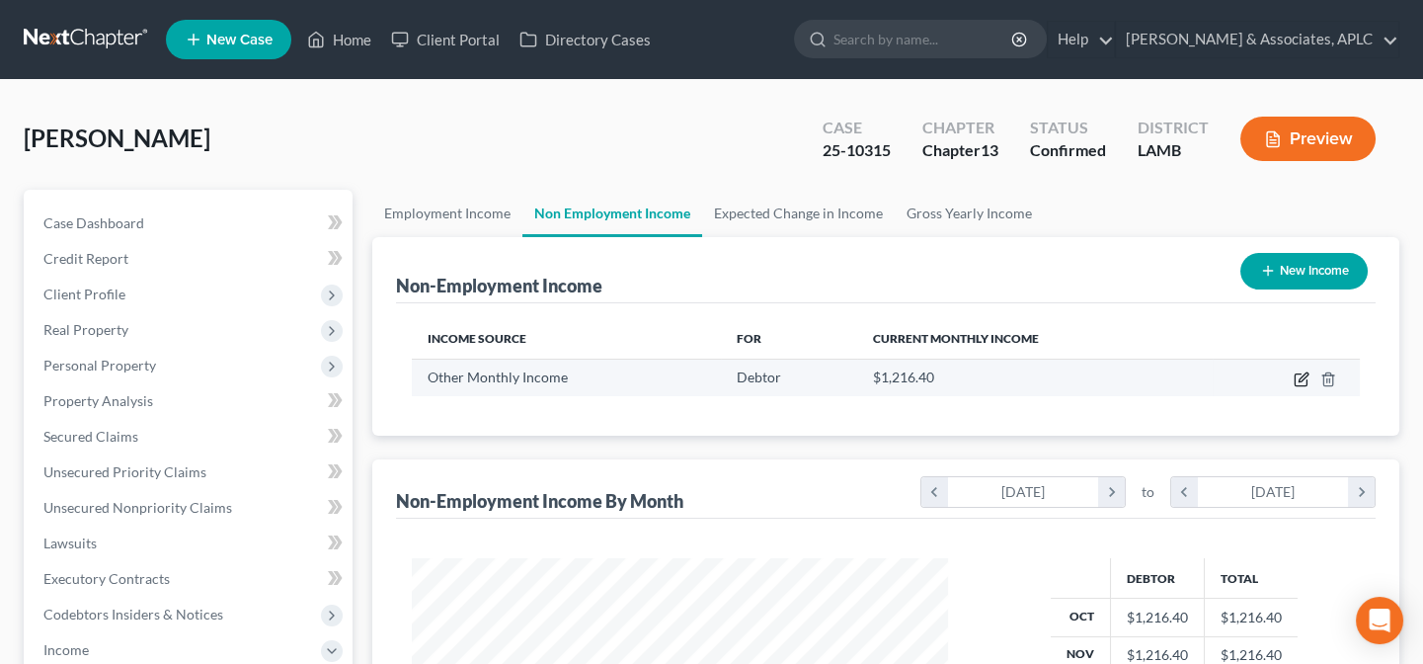
click at [1303, 374] on icon "button" at bounding box center [1303, 376] width 9 height 9
select select "13"
select select "0"
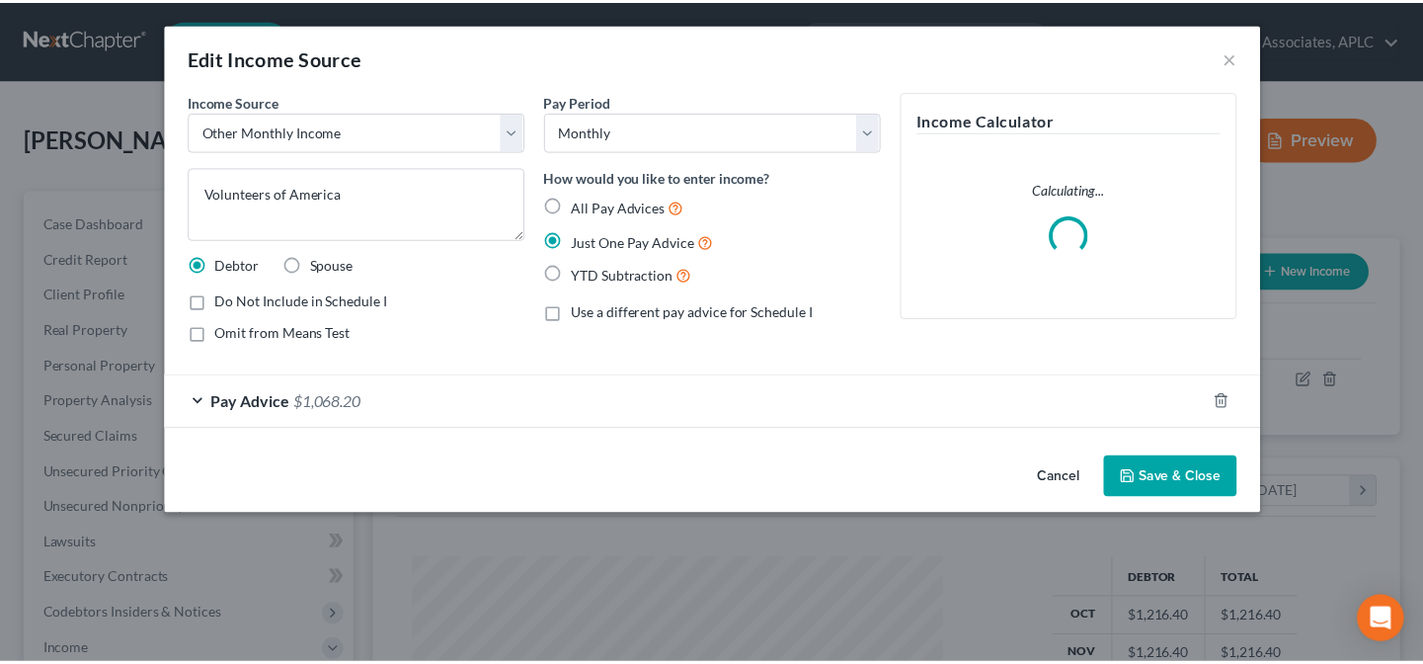
scroll to position [354, 582]
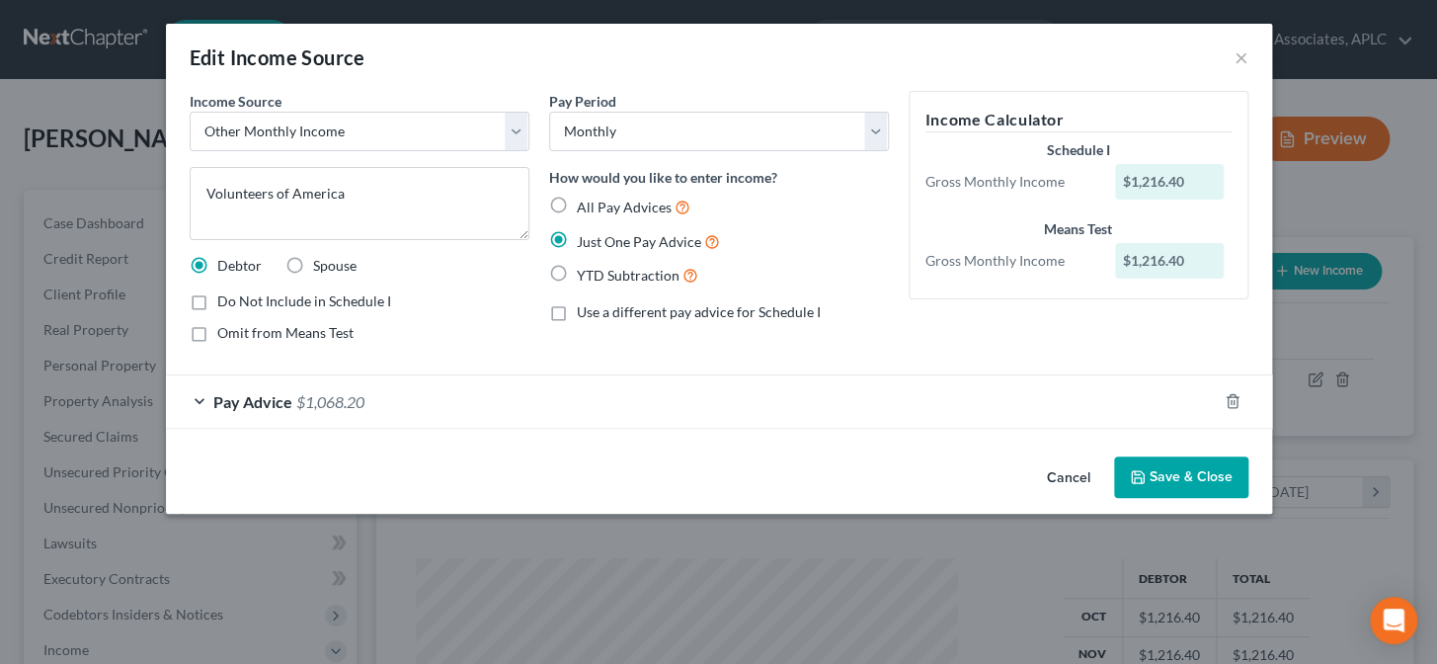
click at [1181, 473] on button "Save & Close" at bounding box center [1181, 476] width 134 height 41
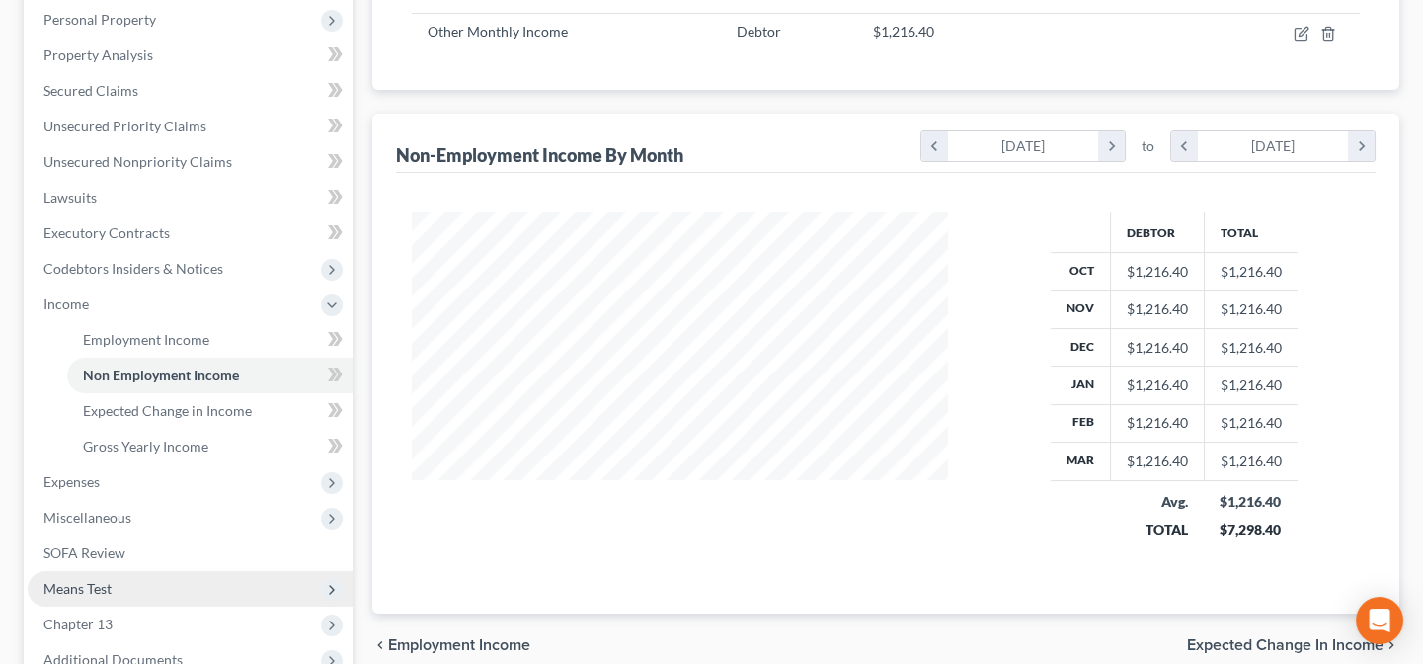
scroll to position [358, 0]
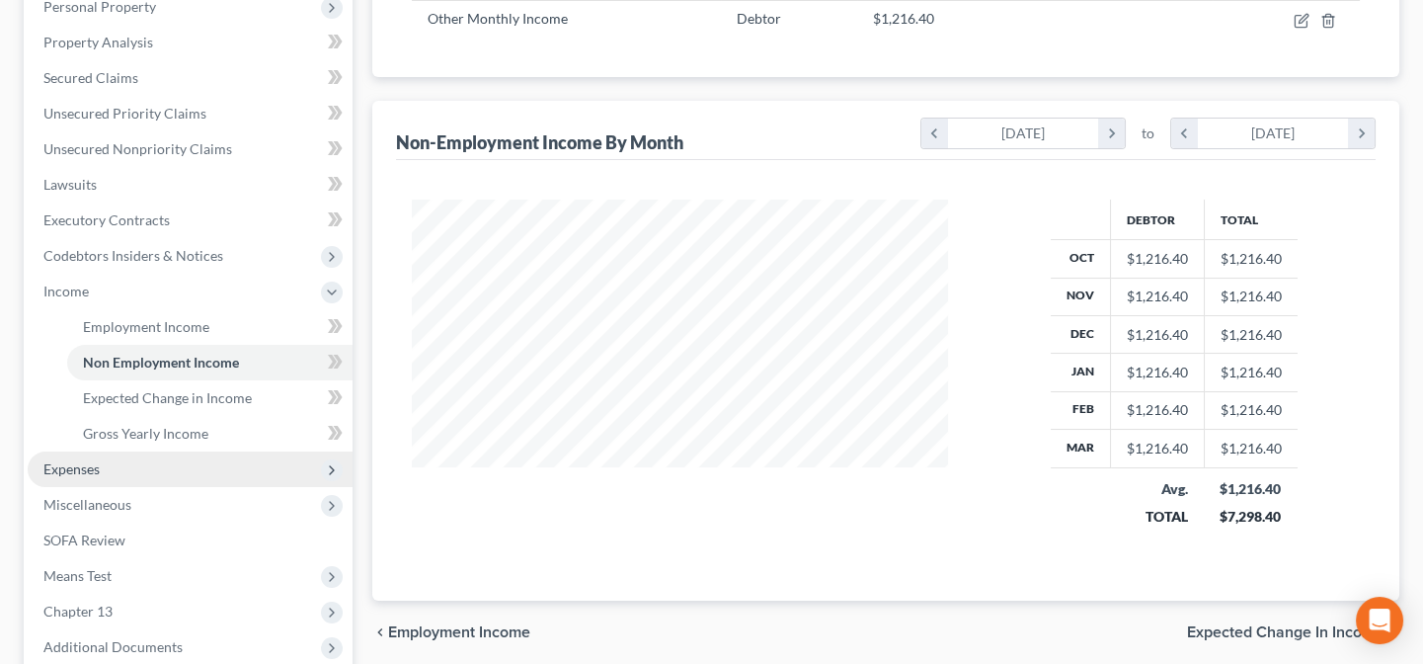
click at [87, 473] on span "Expenses" at bounding box center [71, 468] width 56 height 17
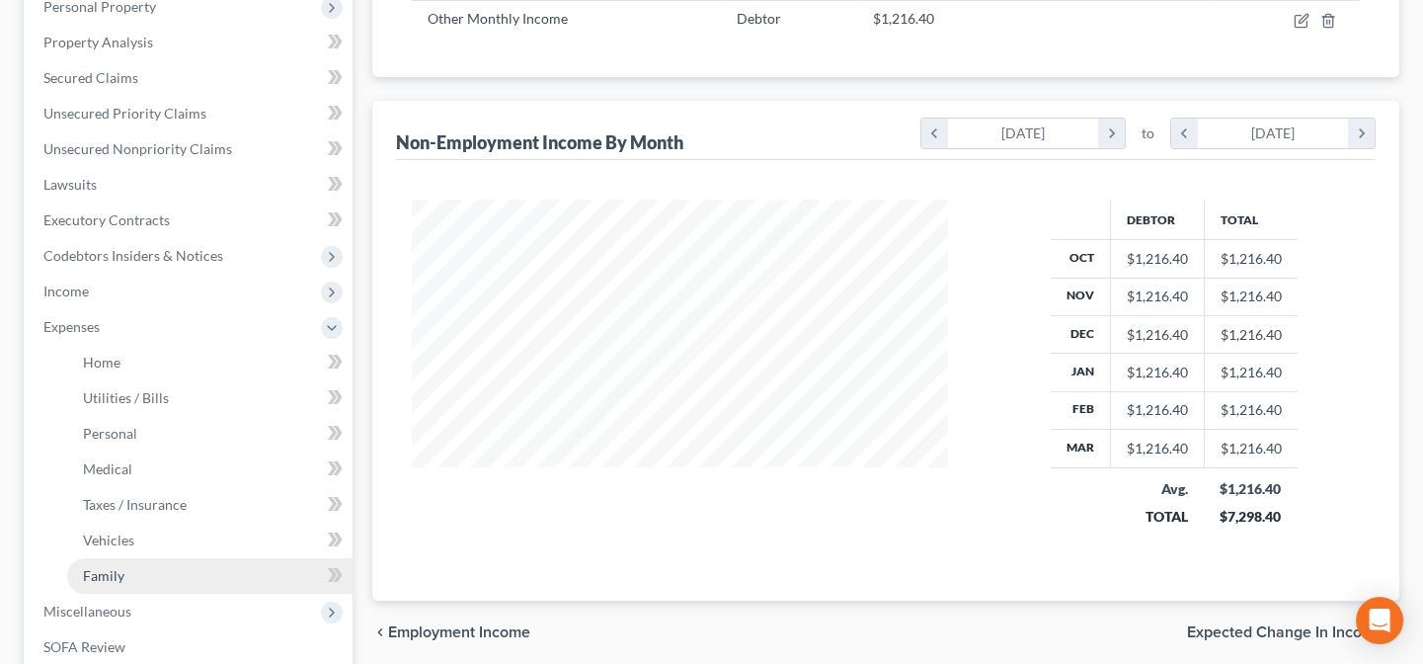
click at [118, 570] on span "Family" at bounding box center [103, 575] width 41 height 17
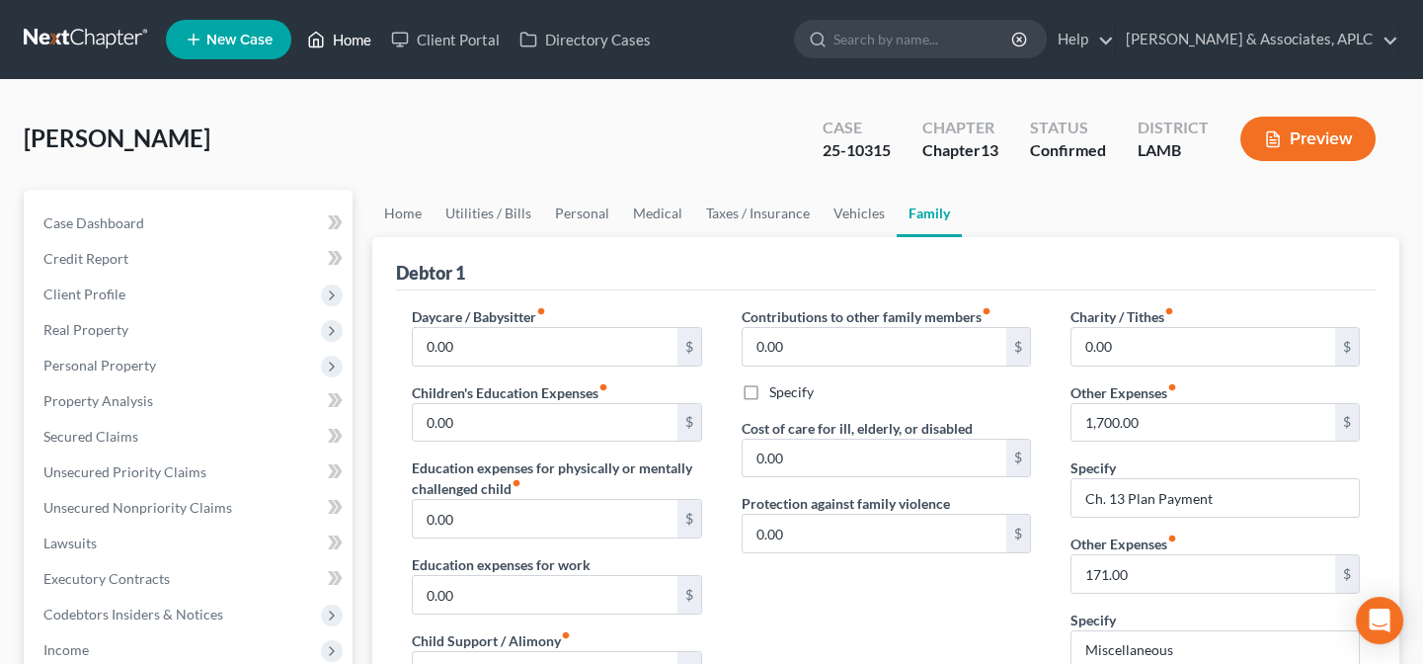
click at [365, 42] on link "Home" at bounding box center [339, 40] width 84 height 36
